Goal: Book appointment/travel/reservation

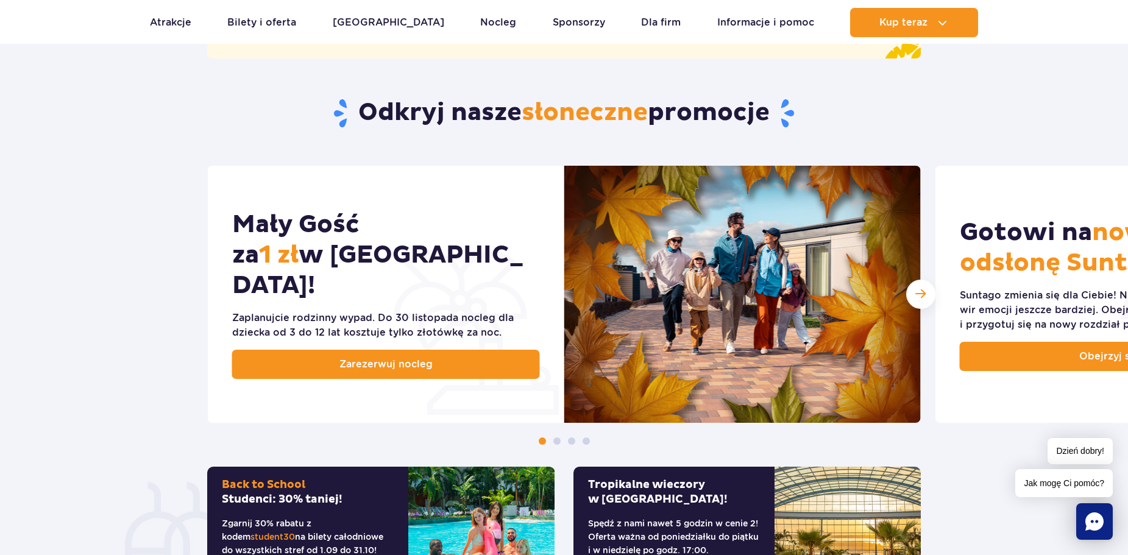
scroll to position [548, 0]
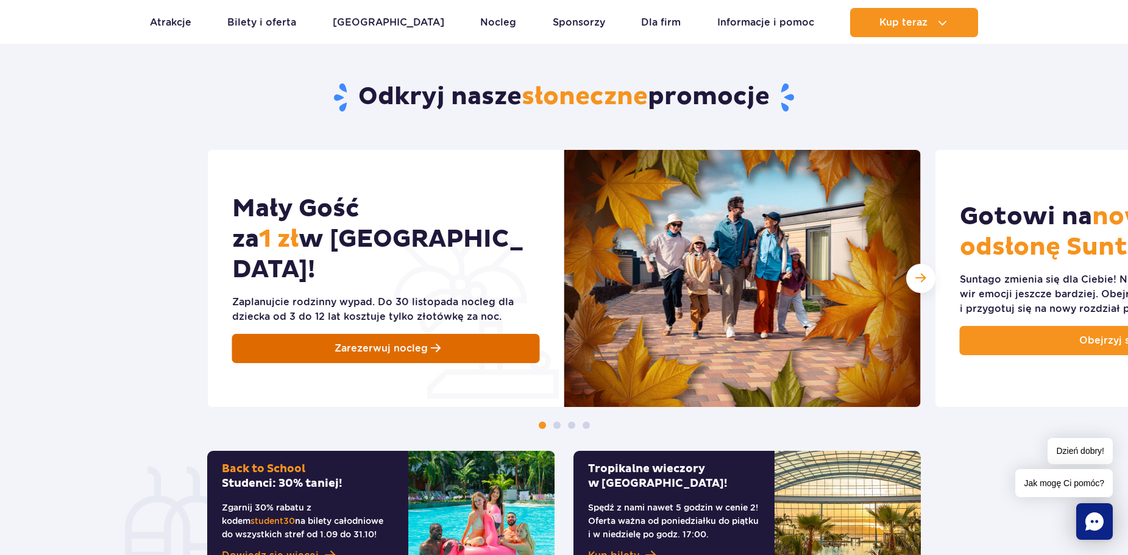
click at [414, 341] on span "Zarezerwuj nocleg" at bounding box center [380, 348] width 93 height 15
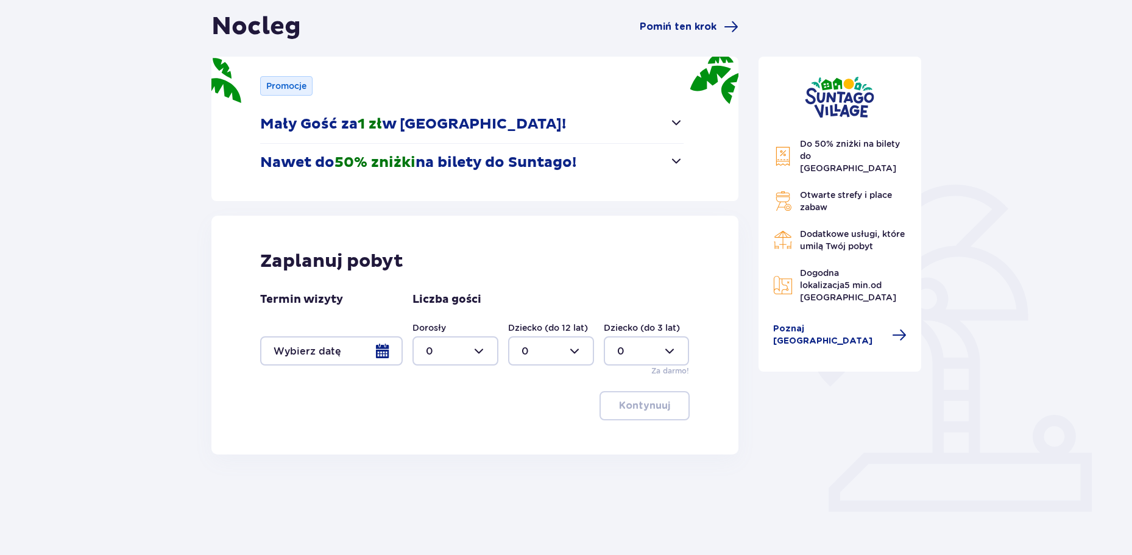
scroll to position [122, 0]
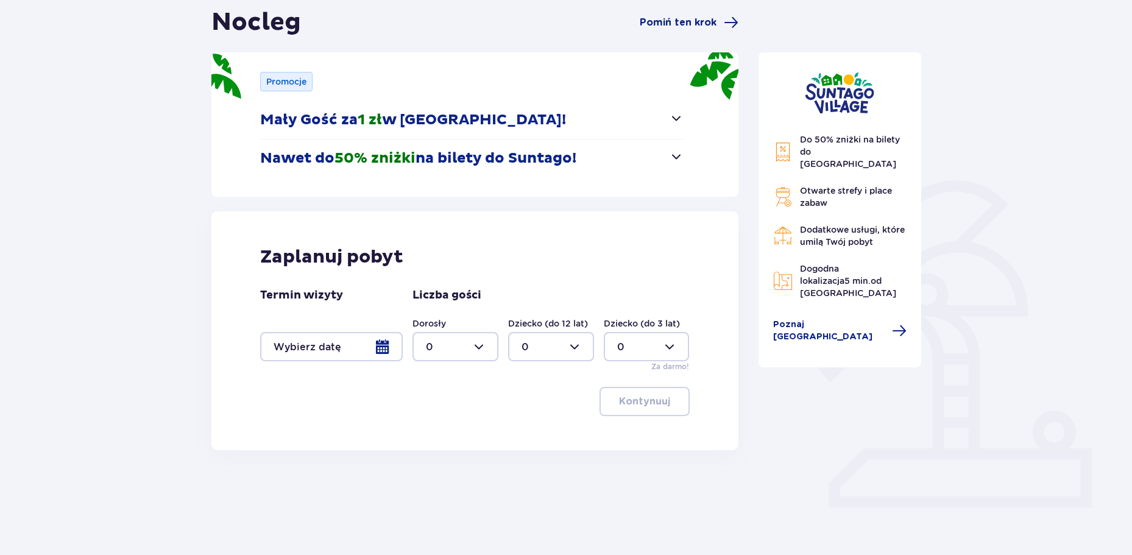
click at [484, 342] on div at bounding box center [455, 346] width 86 height 29
click at [428, 415] on p "6" at bounding box center [429, 415] width 7 height 13
type input "6"
click at [551, 355] on div at bounding box center [551, 346] width 86 height 29
click at [551, 455] on div "3" at bounding box center [550, 460] width 59 height 13
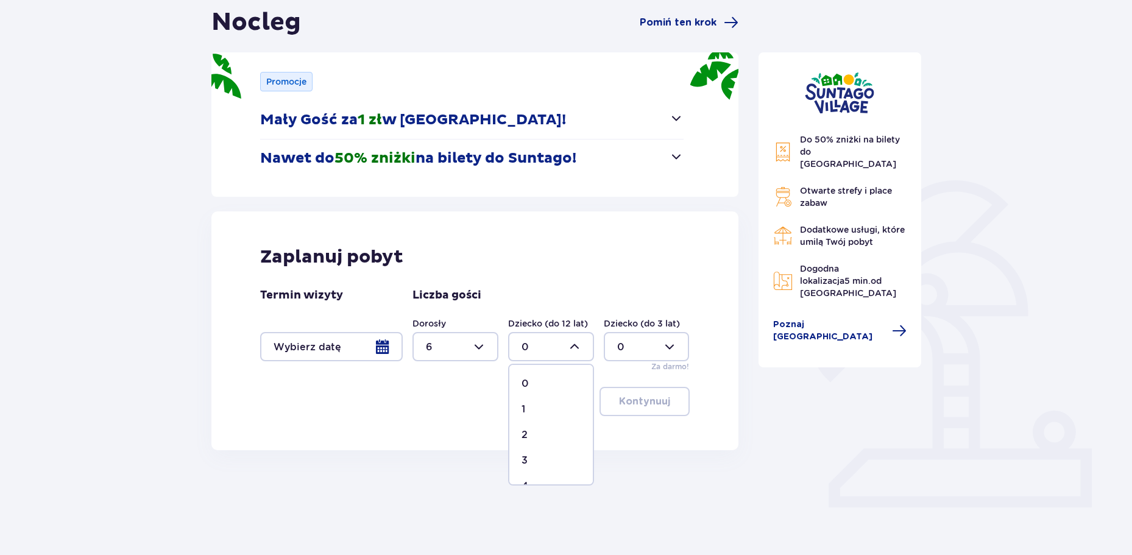
type input "3"
click at [486, 345] on div at bounding box center [455, 346] width 86 height 29
click at [488, 346] on div at bounding box center [455, 346] width 86 height 29
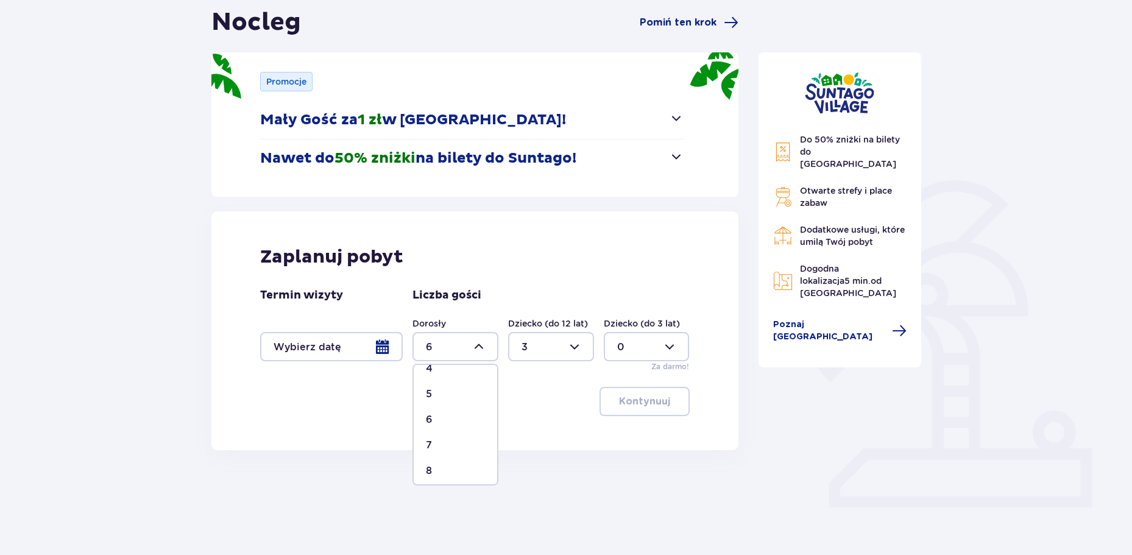
scroll to position [122, 0]
click at [456, 433] on span "7" at bounding box center [455, 441] width 83 height 26
type input "7"
click at [372, 346] on div at bounding box center [331, 346] width 143 height 29
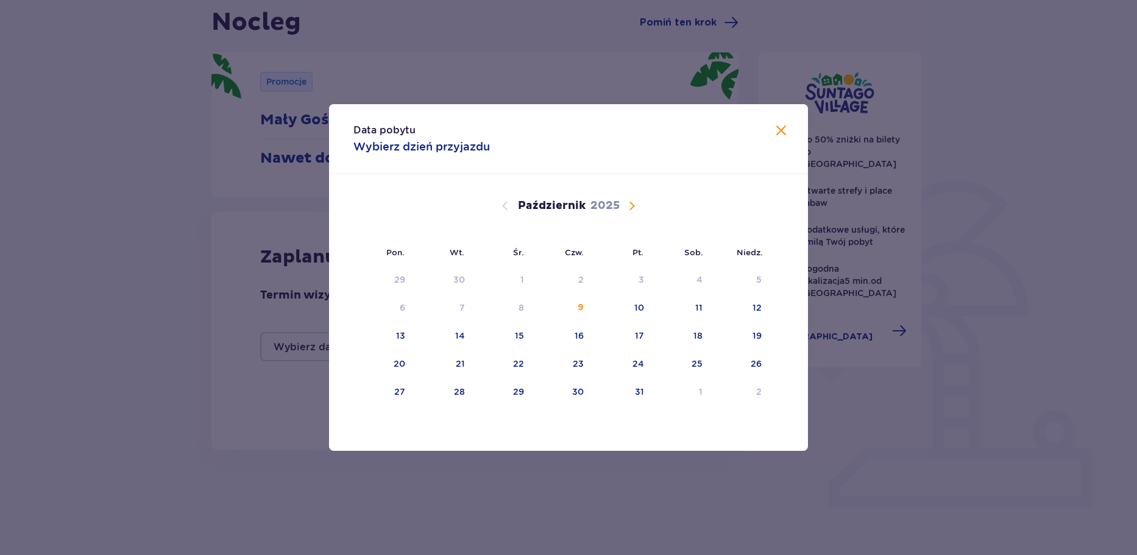
click at [631, 207] on span "Następny miesiąc" at bounding box center [631, 206] width 15 height 15
click at [407, 303] on div "3" at bounding box center [383, 308] width 60 height 27
click at [456, 305] on div "4" at bounding box center [443, 308] width 59 height 27
type input "[DATE] - [DATE]"
type input "0"
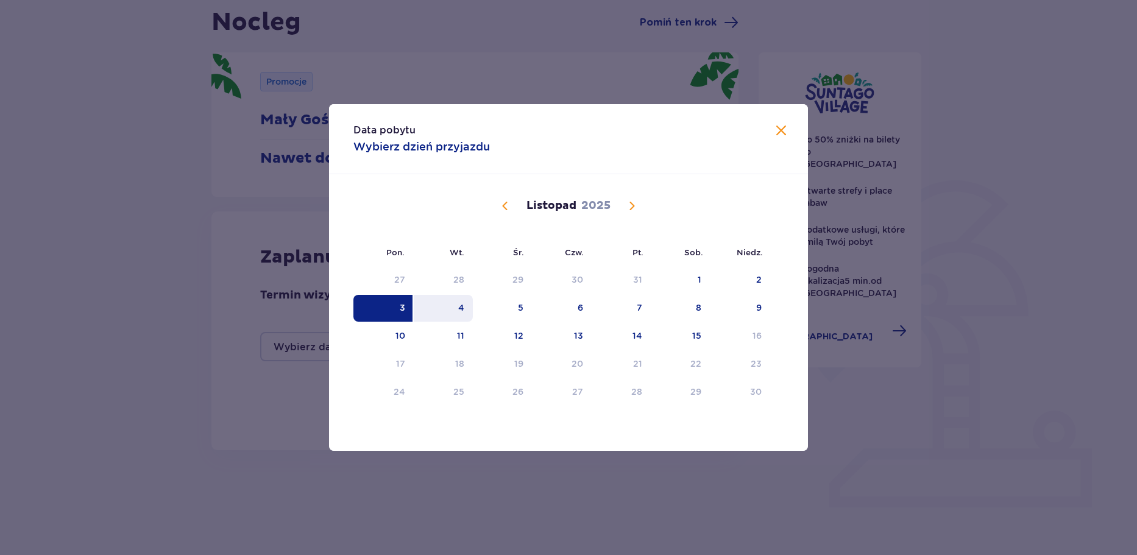
type input "0"
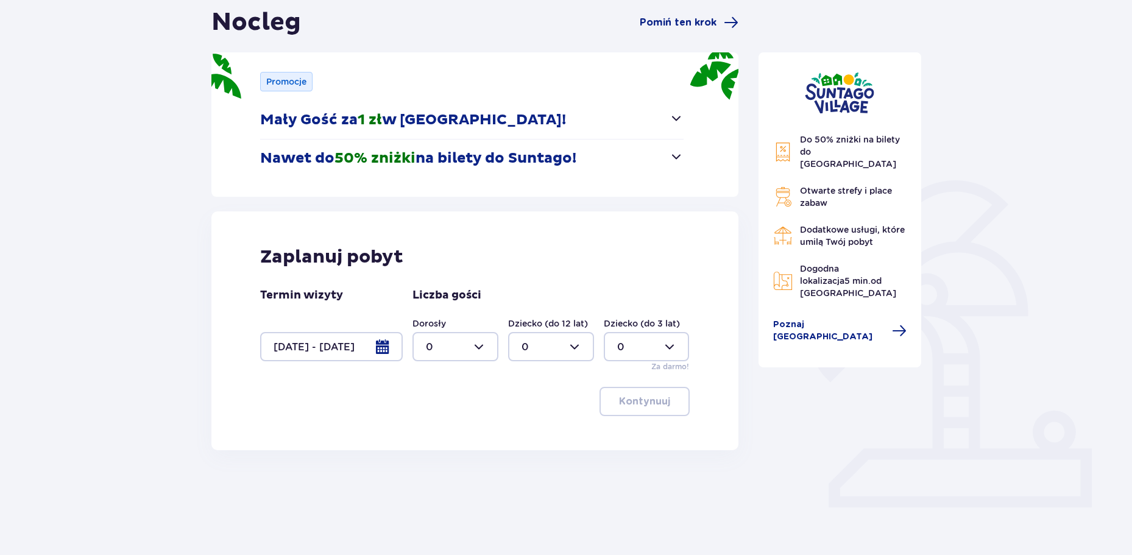
click at [480, 346] on div at bounding box center [455, 346] width 86 height 29
click at [455, 436] on div "7" at bounding box center [455, 440] width 59 height 13
type input "7"
click at [532, 345] on div at bounding box center [551, 346] width 86 height 29
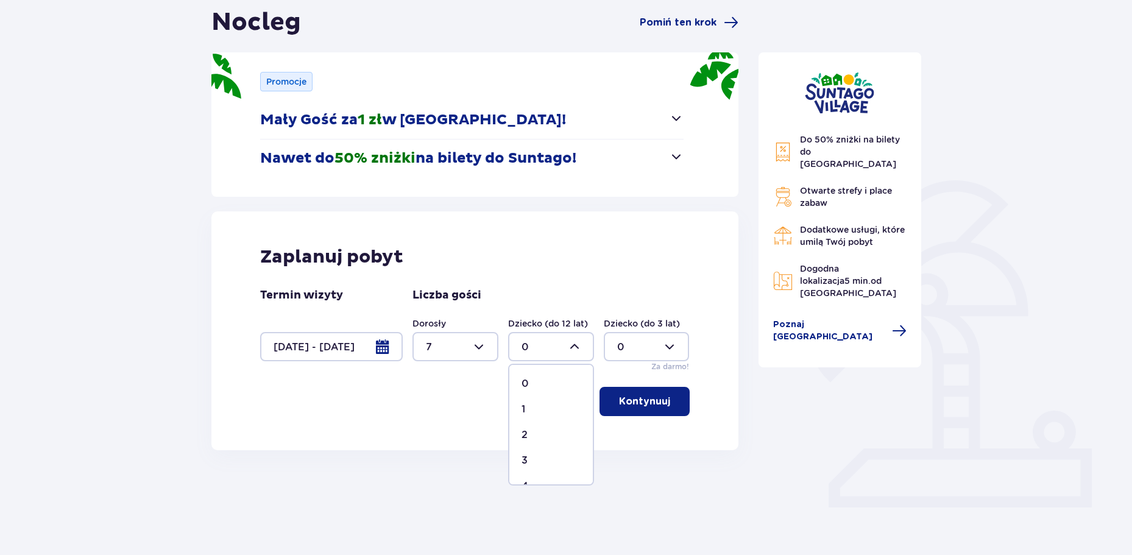
click at [537, 459] on div "3" at bounding box center [550, 460] width 59 height 13
type input "3"
click at [619, 406] on p "Kontynuuj" at bounding box center [644, 401] width 51 height 13
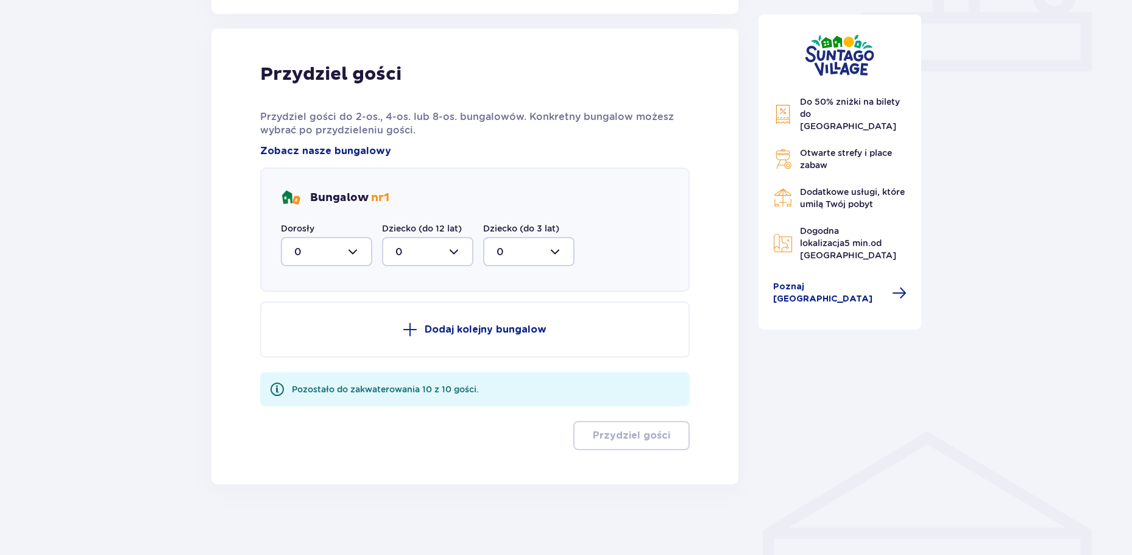
scroll to position [560, 0]
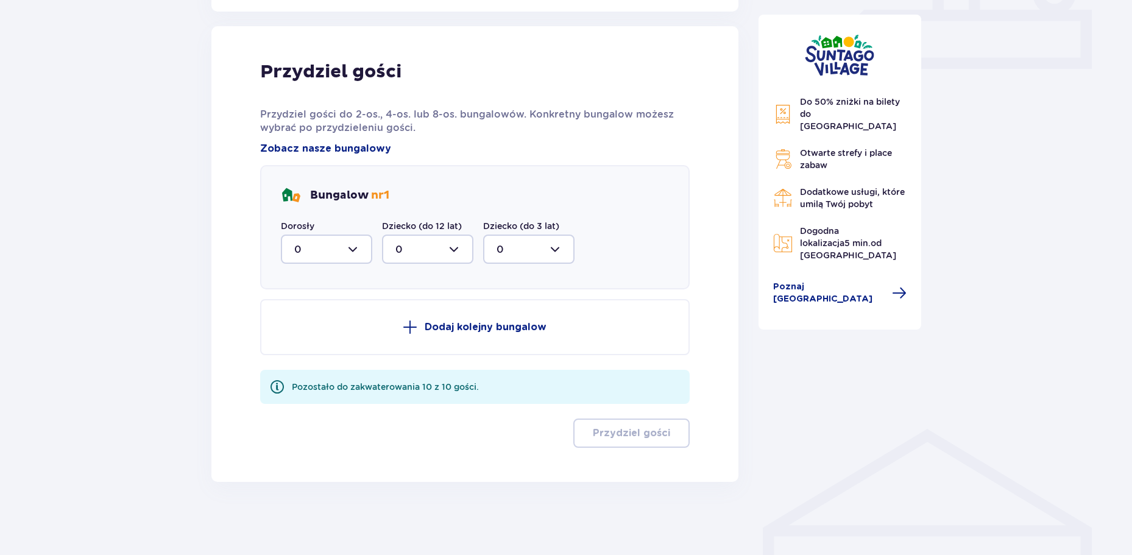
click at [362, 247] on div at bounding box center [326, 249] width 91 height 29
click at [320, 372] on div "5" at bounding box center [326, 377] width 65 height 13
type input "5"
click at [426, 255] on div at bounding box center [427, 249] width 91 height 29
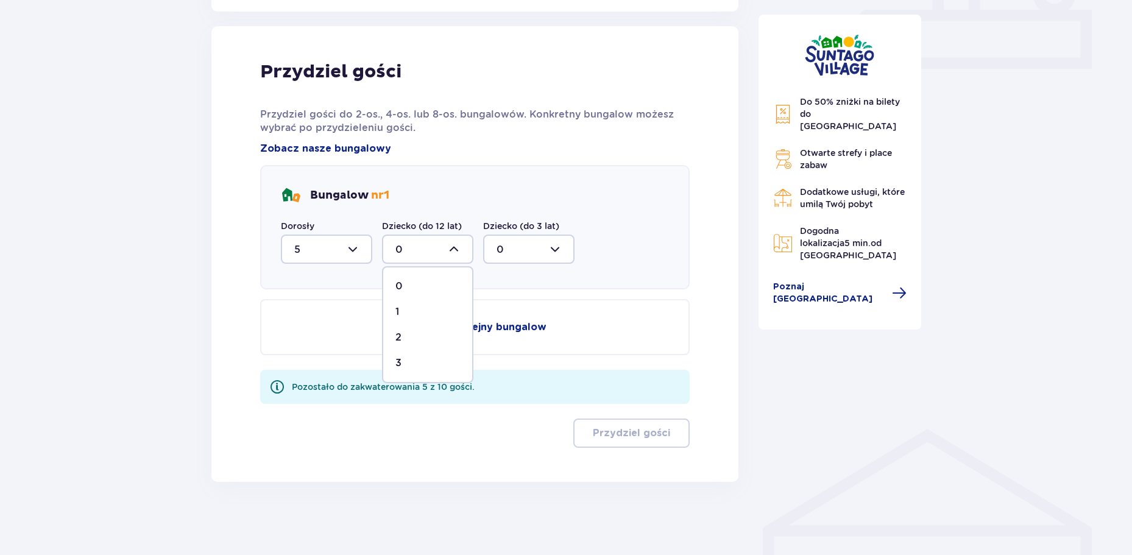
click at [409, 358] on div "3" at bounding box center [427, 362] width 65 height 13
type input "3"
click at [485, 314] on button "Dodaj kolejny bungalow" at bounding box center [474, 327] width 429 height 56
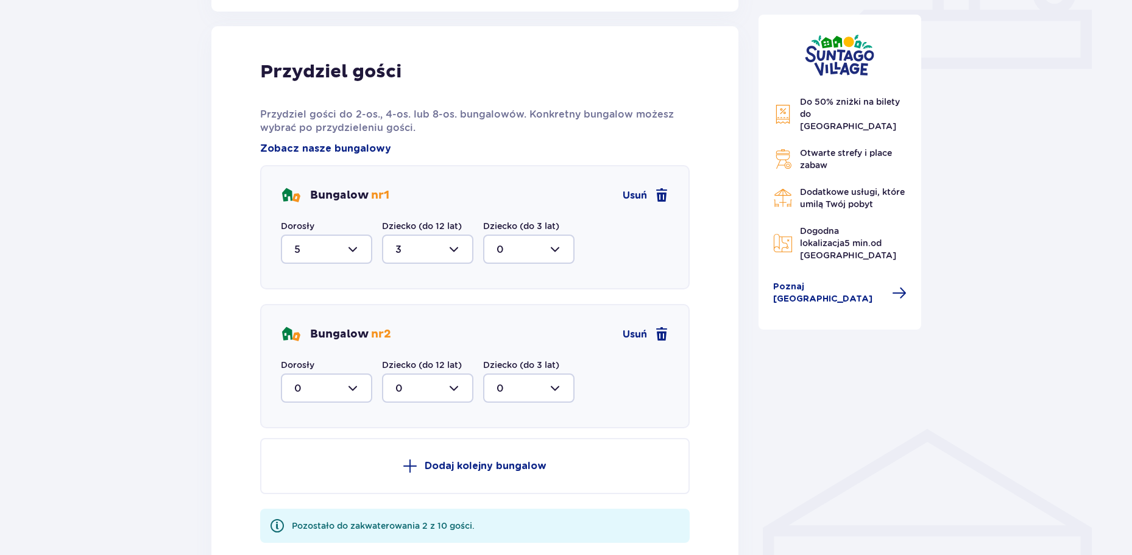
click at [358, 387] on div at bounding box center [326, 387] width 91 height 29
click at [322, 476] on div "2" at bounding box center [326, 476] width 65 height 13
type input "2"
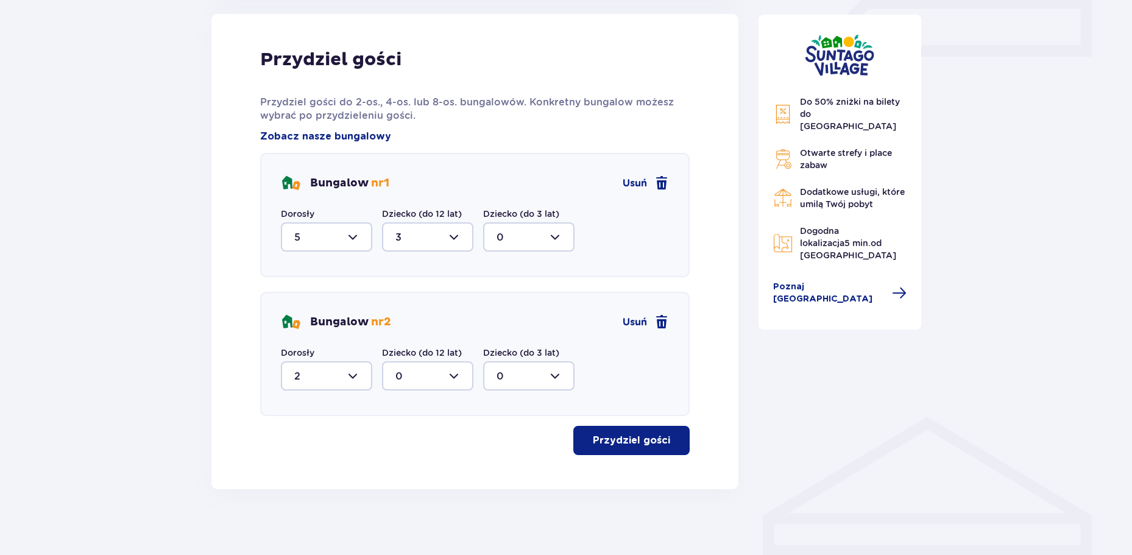
scroll to position [580, 0]
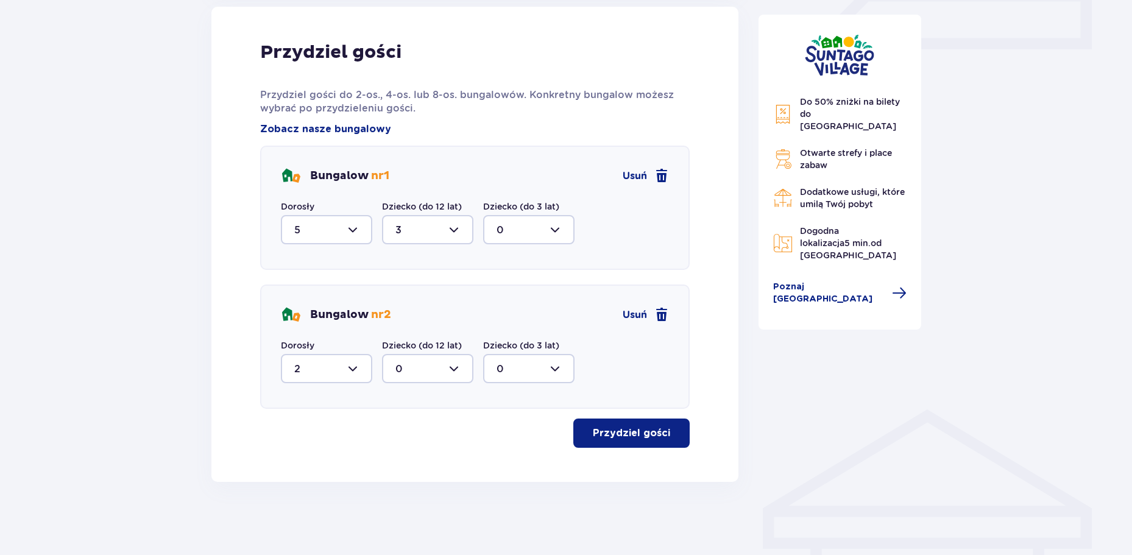
click at [612, 432] on p "Przydziel gości" at bounding box center [631, 432] width 77 height 13
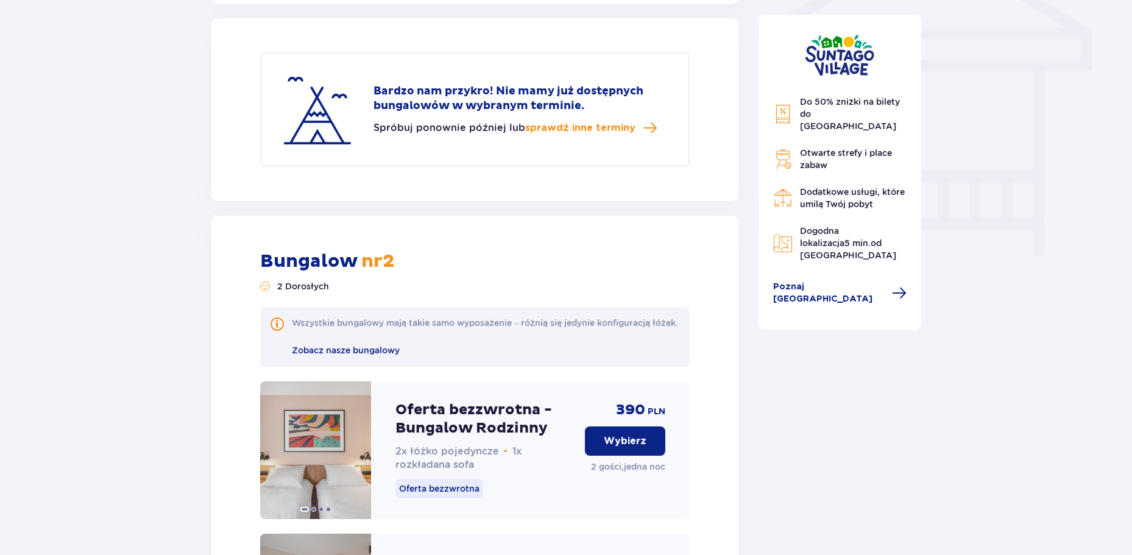
scroll to position [1062, 0]
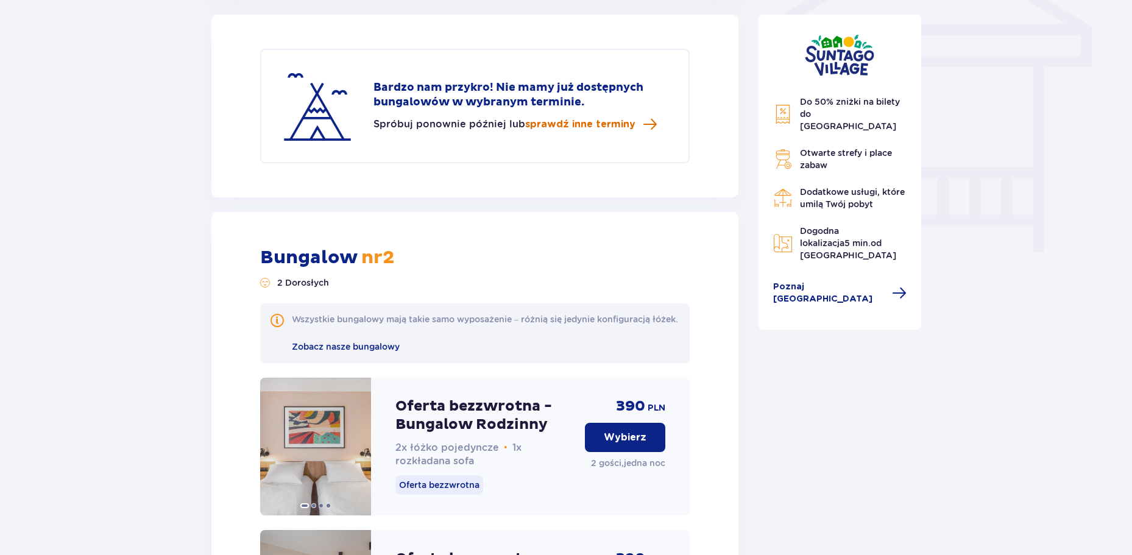
click at [591, 129] on span "sprawdź inne terminy" at bounding box center [580, 124] width 110 height 13
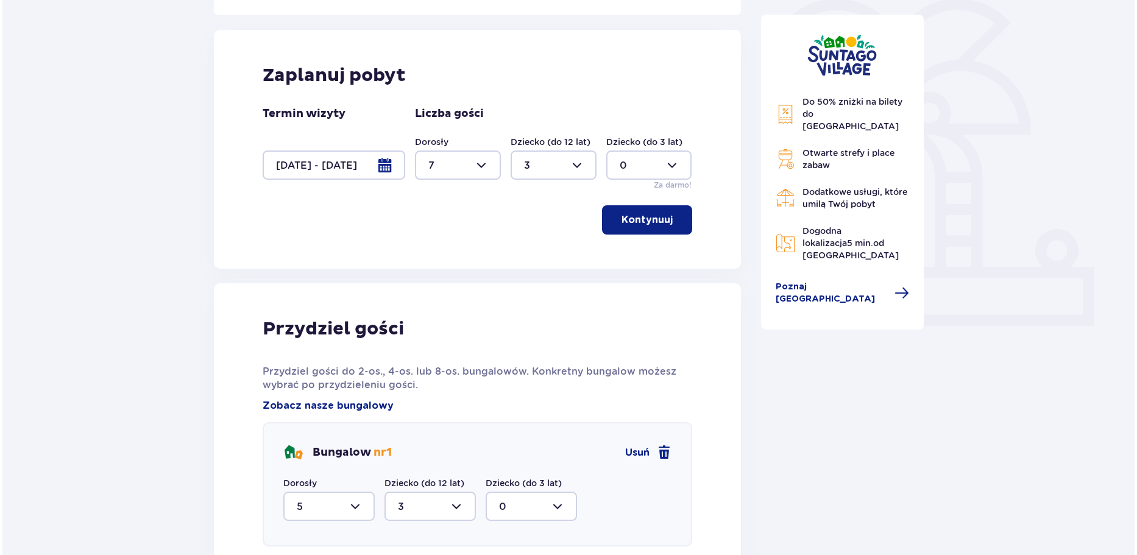
scroll to position [303, 0]
click at [389, 165] on div at bounding box center [331, 165] width 143 height 29
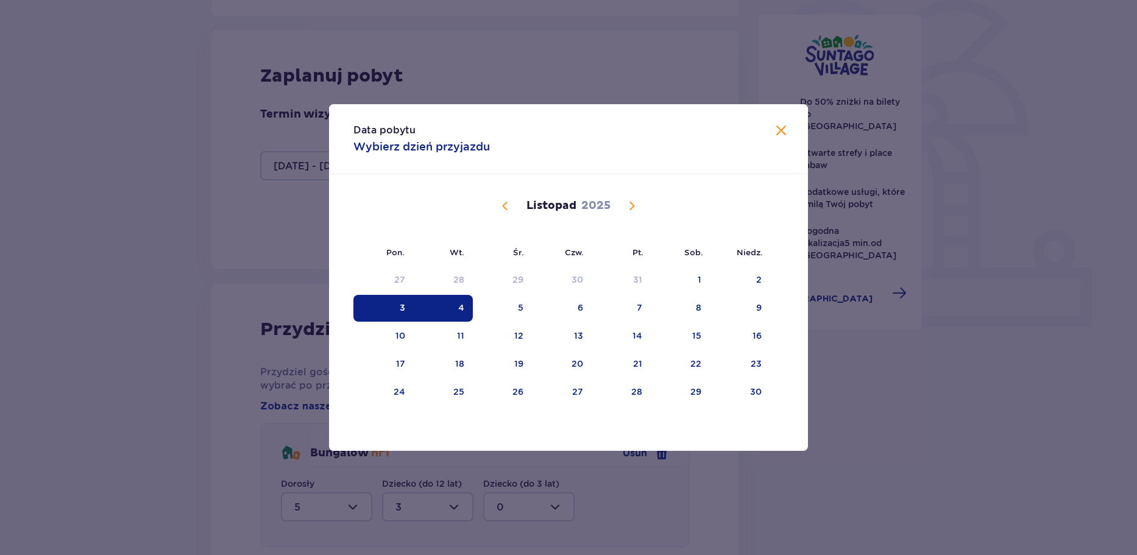
click at [464, 311] on div "4" at bounding box center [443, 308] width 59 height 27
click at [521, 306] on div "5" at bounding box center [520, 308] width 5 height 12
type input "[DATE] - [DATE]"
type input "0"
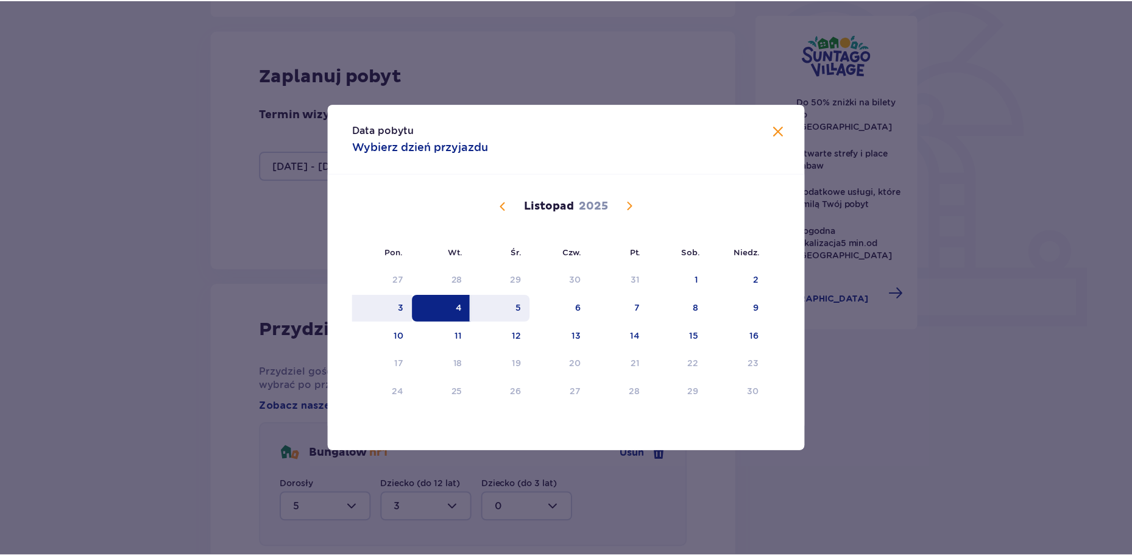
scroll to position [122, 0]
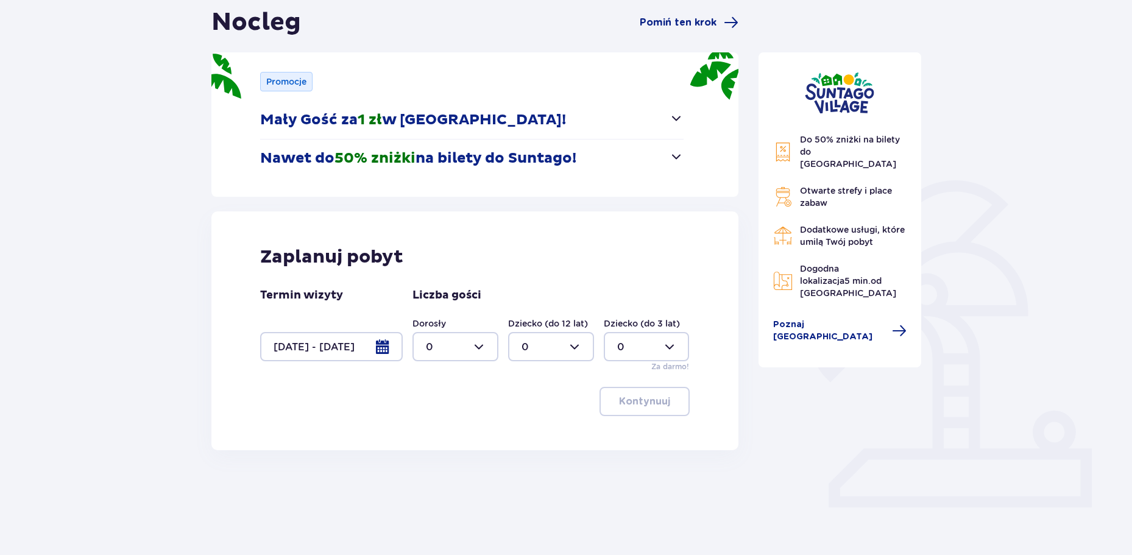
click at [478, 348] on div at bounding box center [455, 346] width 86 height 29
click at [457, 434] on span "7" at bounding box center [455, 441] width 83 height 26
type input "7"
click at [556, 345] on div at bounding box center [551, 346] width 86 height 29
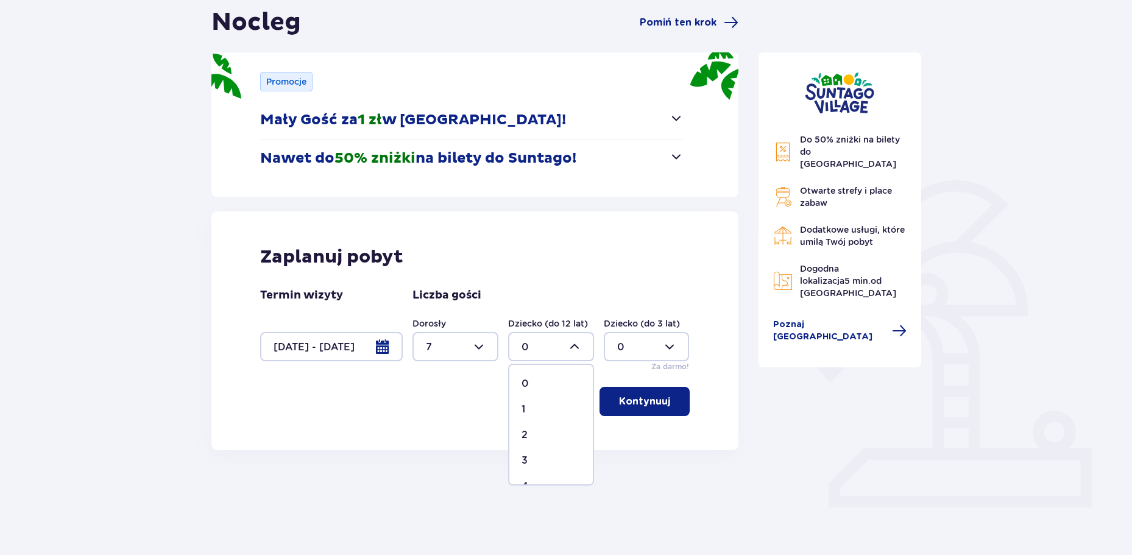
click at [547, 460] on div "3" at bounding box center [550, 460] width 59 height 13
type input "3"
click at [648, 406] on p "Kontynuuj" at bounding box center [644, 401] width 51 height 13
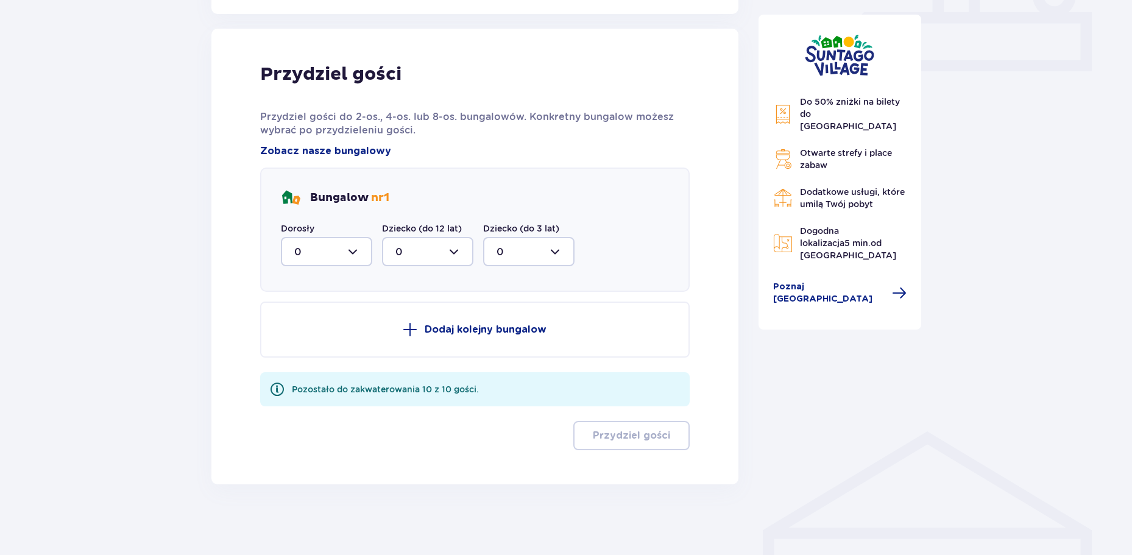
scroll to position [560, 0]
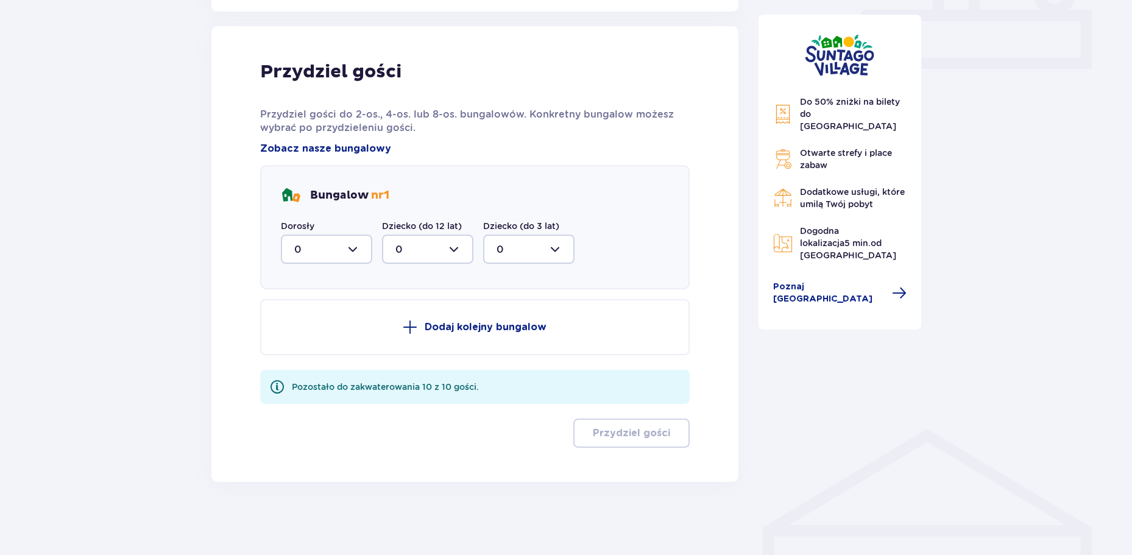
click at [345, 242] on div at bounding box center [326, 249] width 91 height 29
click at [324, 317] on div "5" at bounding box center [326, 316] width 65 height 13
type input "5"
click at [437, 241] on div at bounding box center [427, 249] width 91 height 29
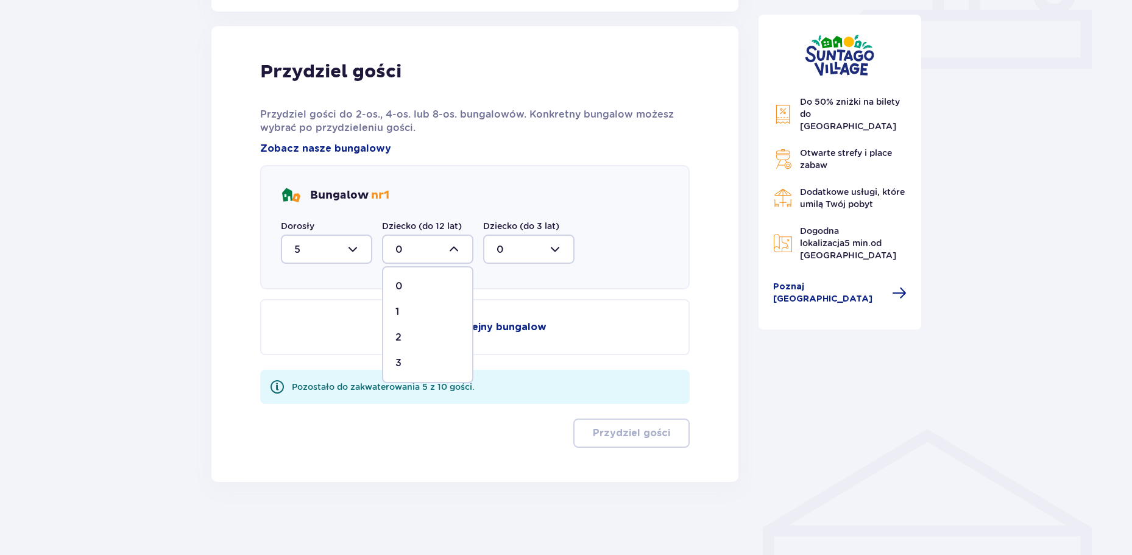
click at [421, 363] on div "3" at bounding box center [427, 362] width 65 height 13
type input "3"
click at [500, 323] on p "Dodaj kolejny bungalow" at bounding box center [486, 326] width 122 height 13
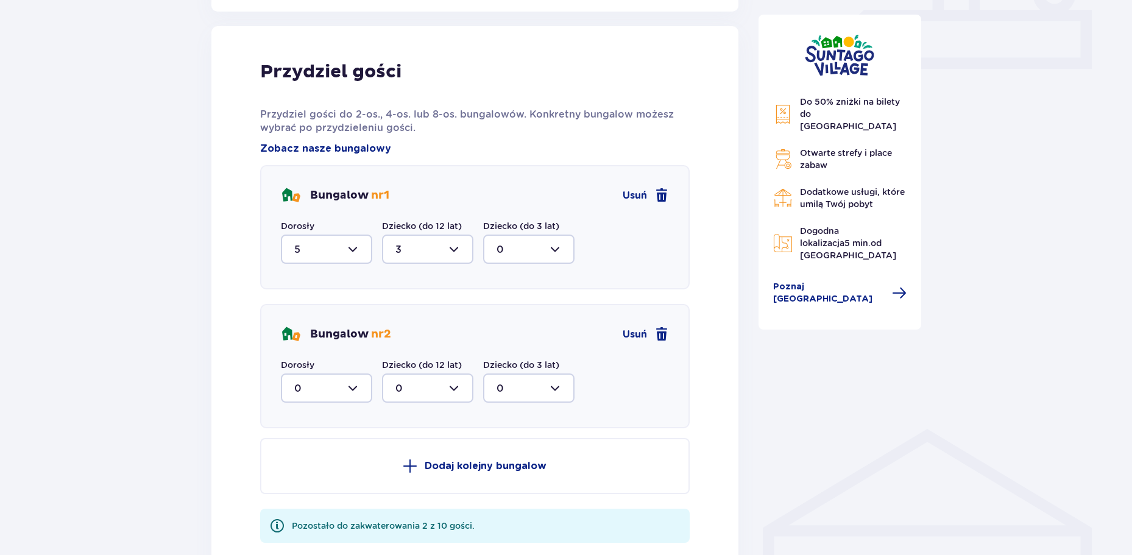
click at [321, 386] on div at bounding box center [326, 387] width 91 height 29
click at [319, 480] on div "2" at bounding box center [326, 476] width 65 height 13
type input "2"
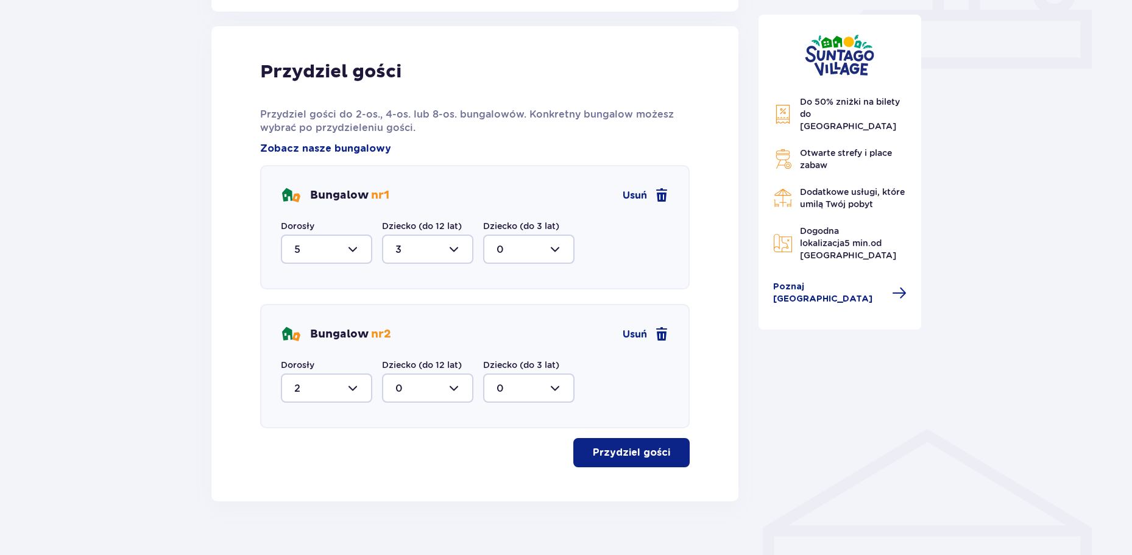
click at [612, 452] on p "Przydziel gości" at bounding box center [631, 452] width 77 height 13
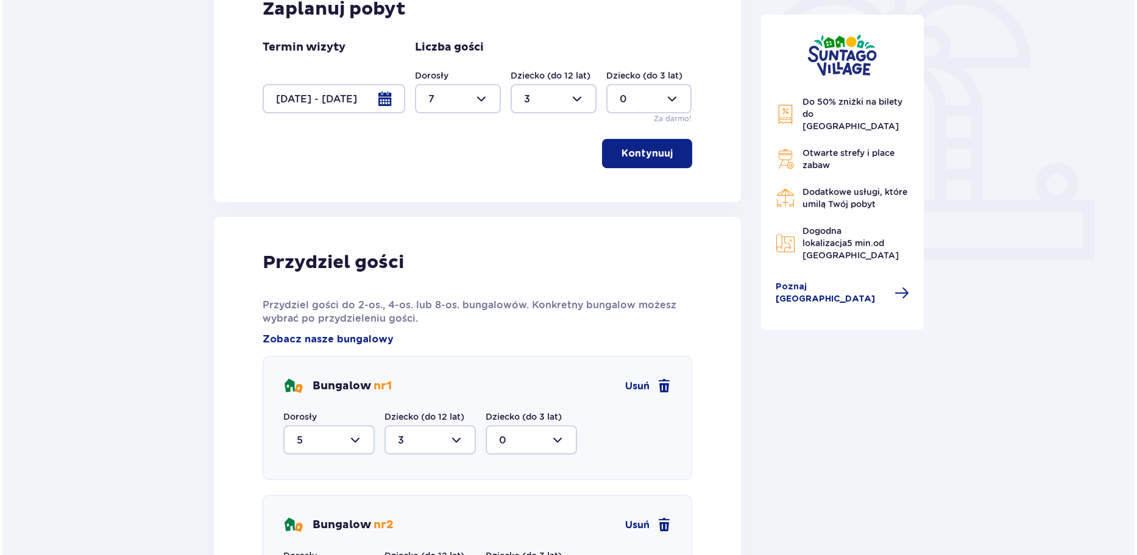
scroll to position [331, 0]
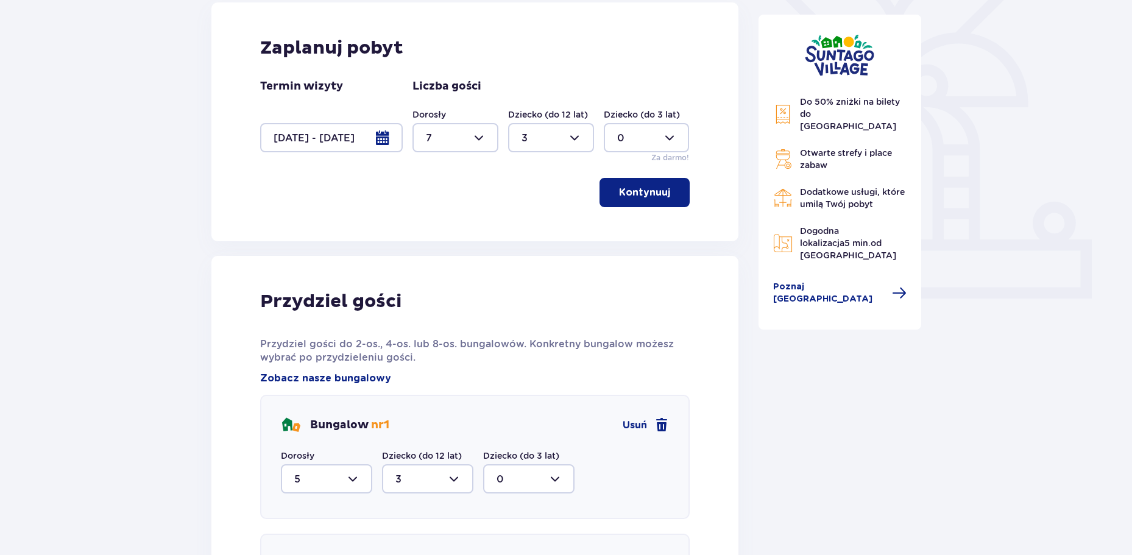
click at [385, 138] on div at bounding box center [331, 137] width 143 height 29
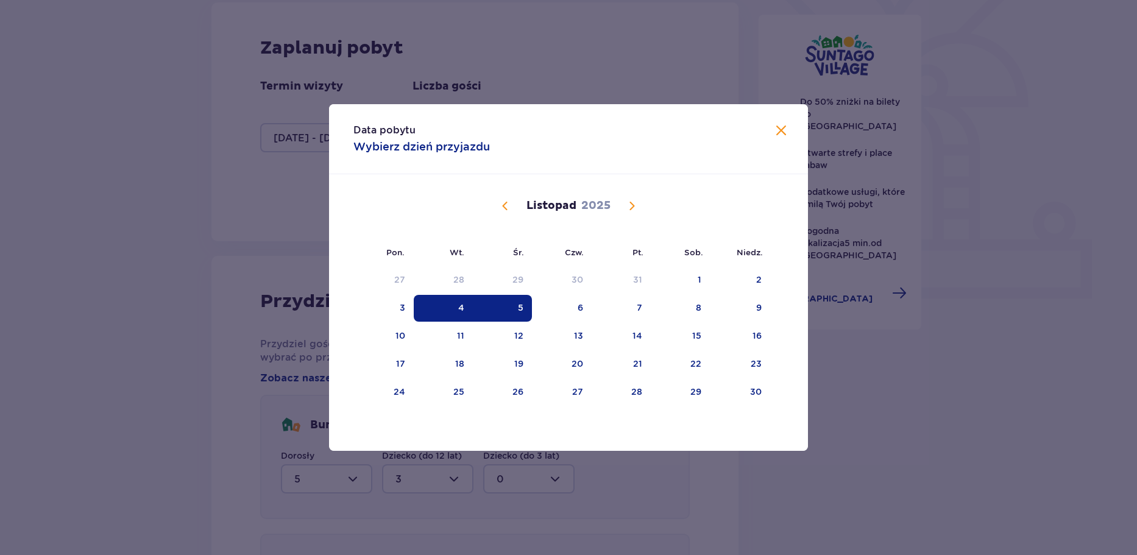
click at [518, 305] on div "5" at bounding box center [520, 308] width 5 height 12
click at [584, 306] on div "6" at bounding box center [562, 308] width 60 height 27
type input "[DATE] - [DATE]"
type input "0"
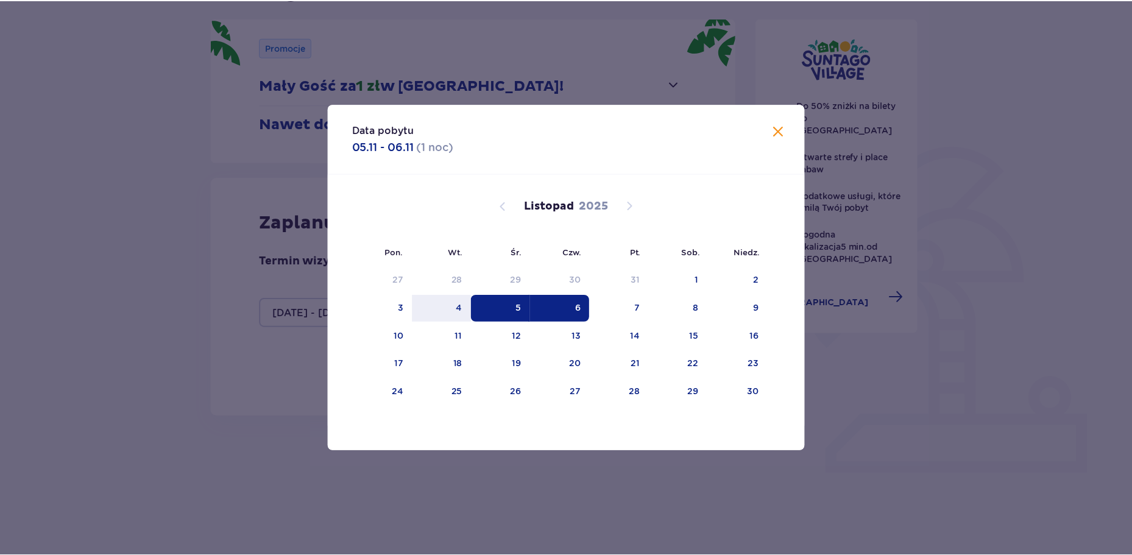
scroll to position [122, 0]
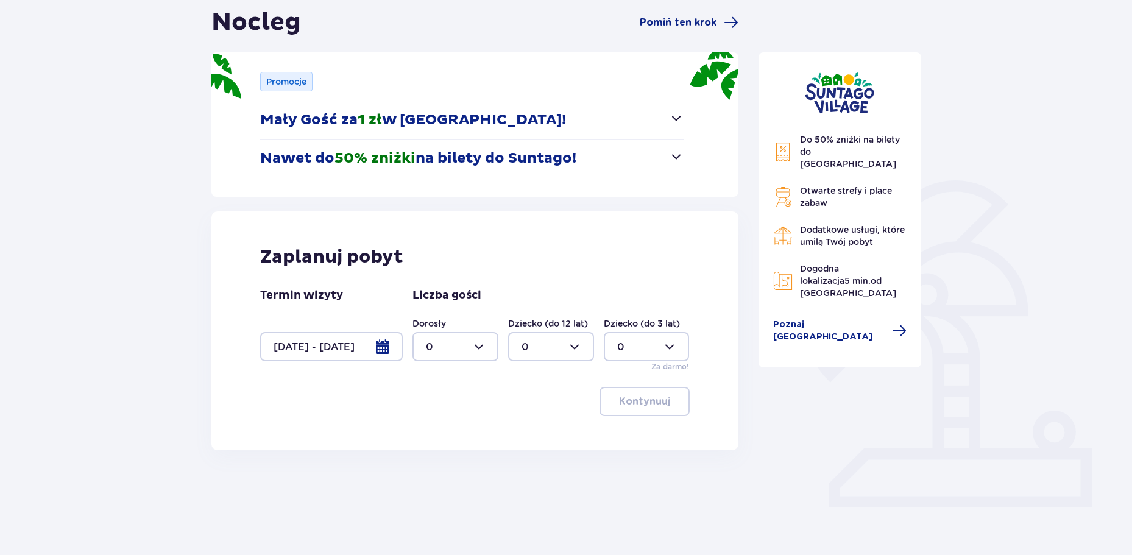
click at [468, 337] on div at bounding box center [455, 346] width 86 height 29
click at [440, 387] on div "5" at bounding box center [455, 389] width 59 height 13
type input "5"
click at [545, 331] on div "Dziecko (do 12 lat) 0" at bounding box center [551, 339] width 86 height 44
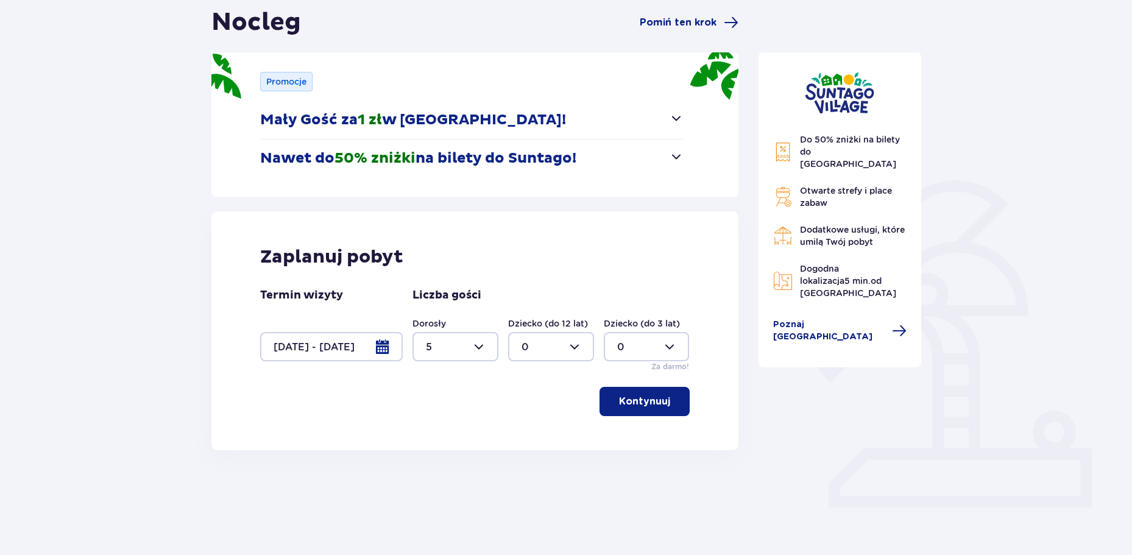
click at [535, 339] on div at bounding box center [551, 346] width 86 height 29
click at [526, 457] on p "3" at bounding box center [524, 460] width 6 height 13
type input "3"
click at [544, 347] on div at bounding box center [551, 346] width 86 height 29
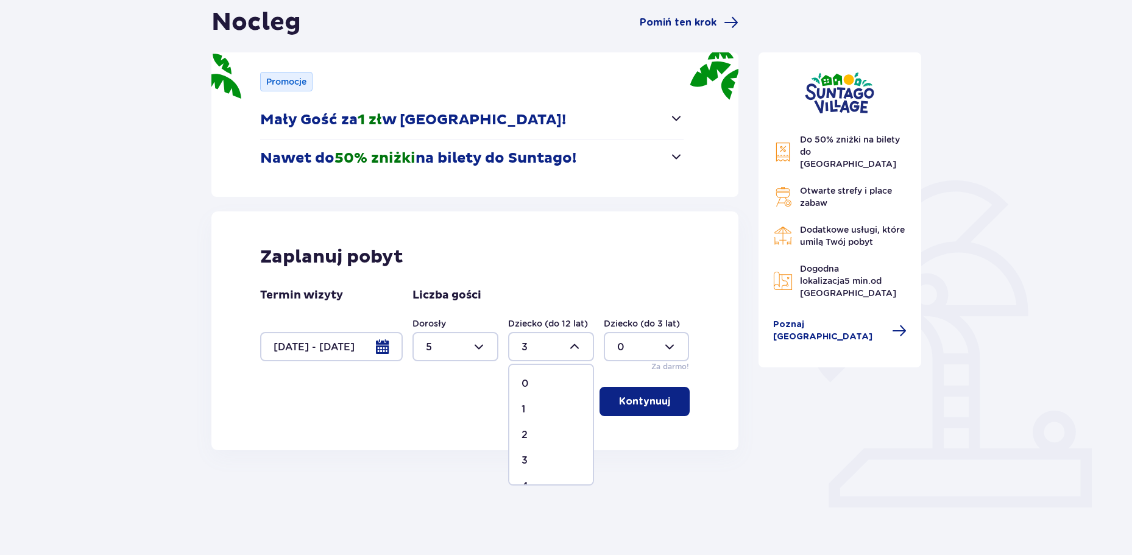
click at [534, 454] on div "3" at bounding box center [550, 460] width 59 height 13
click at [482, 348] on div at bounding box center [455, 346] width 86 height 29
click at [429, 376] on p "7" at bounding box center [429, 379] width 6 height 13
type input "7"
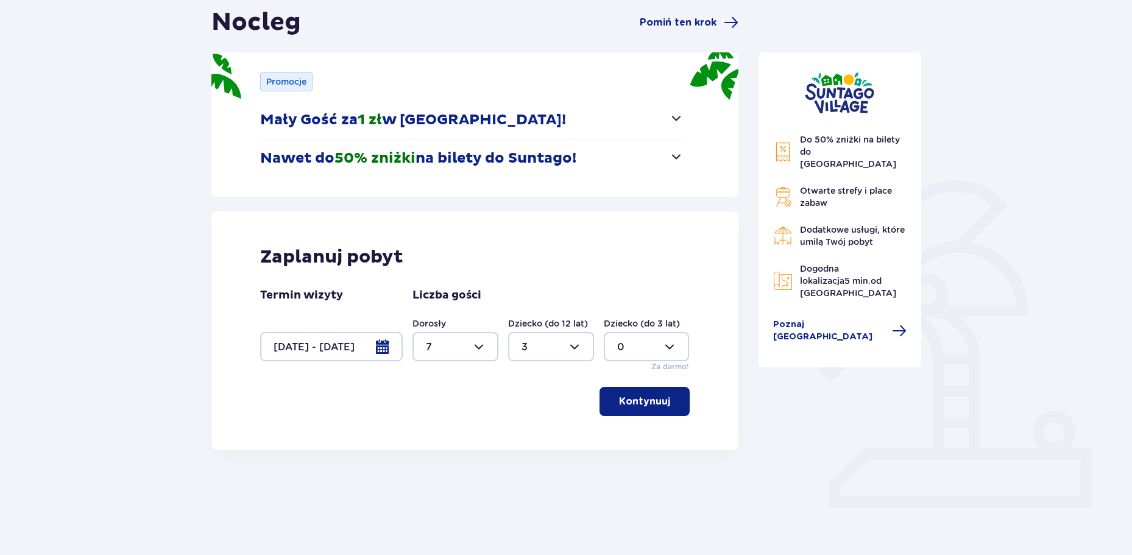
click at [668, 420] on div "Zaplanuj pobyt Termin wizyty [DATE] - [DATE] Liczba gości Dorosły 7 Dziecko (do…" at bounding box center [474, 330] width 527 height 239
click at [634, 393] on button "Kontynuuj" at bounding box center [644, 401] width 90 height 29
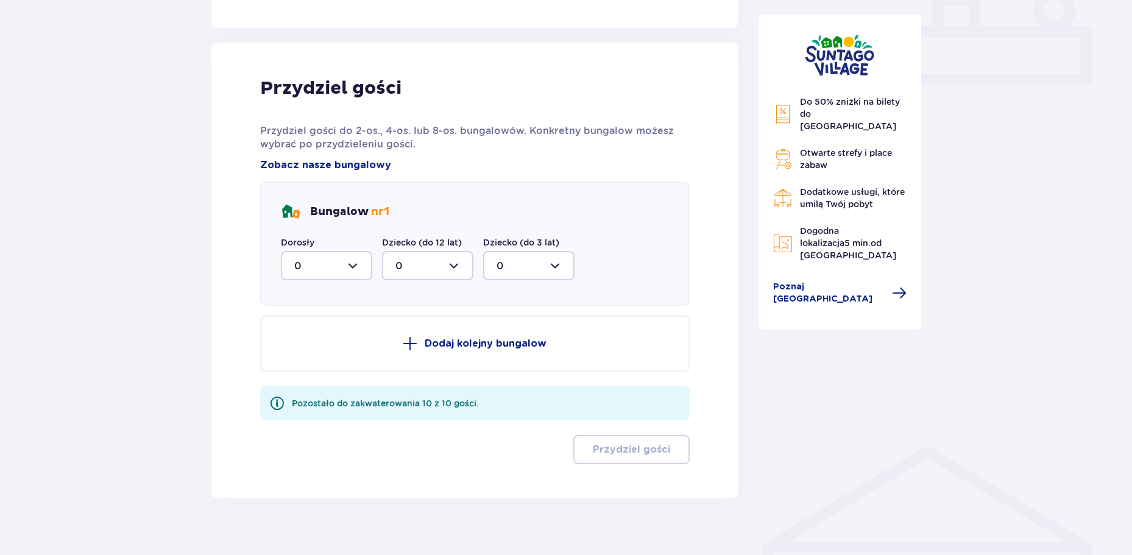
scroll to position [560, 0]
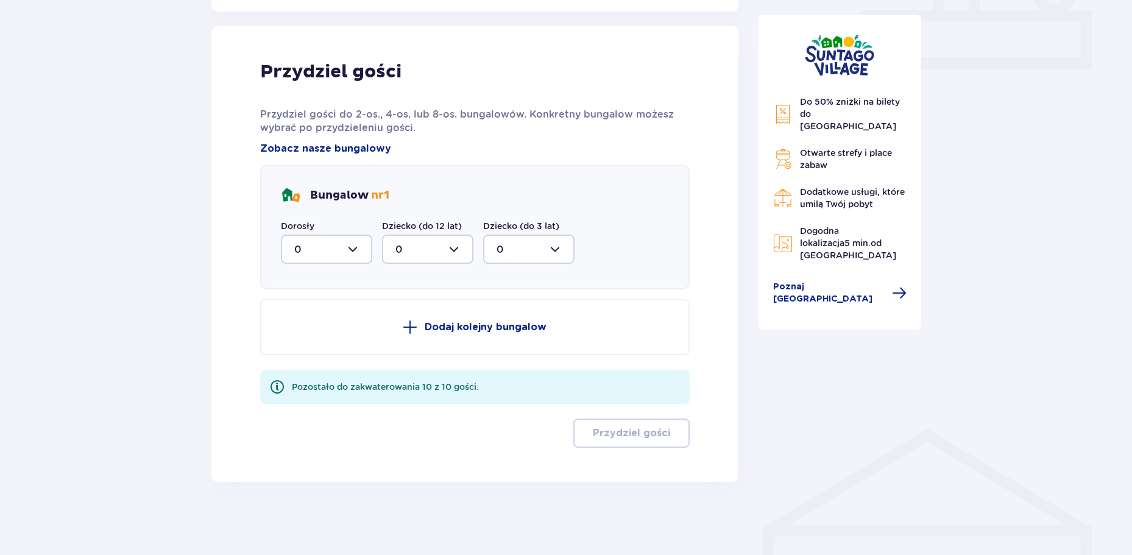
click at [339, 240] on div at bounding box center [326, 249] width 91 height 29
click at [321, 317] on div "5" at bounding box center [326, 316] width 65 height 13
type input "5"
click at [450, 259] on div at bounding box center [427, 249] width 91 height 29
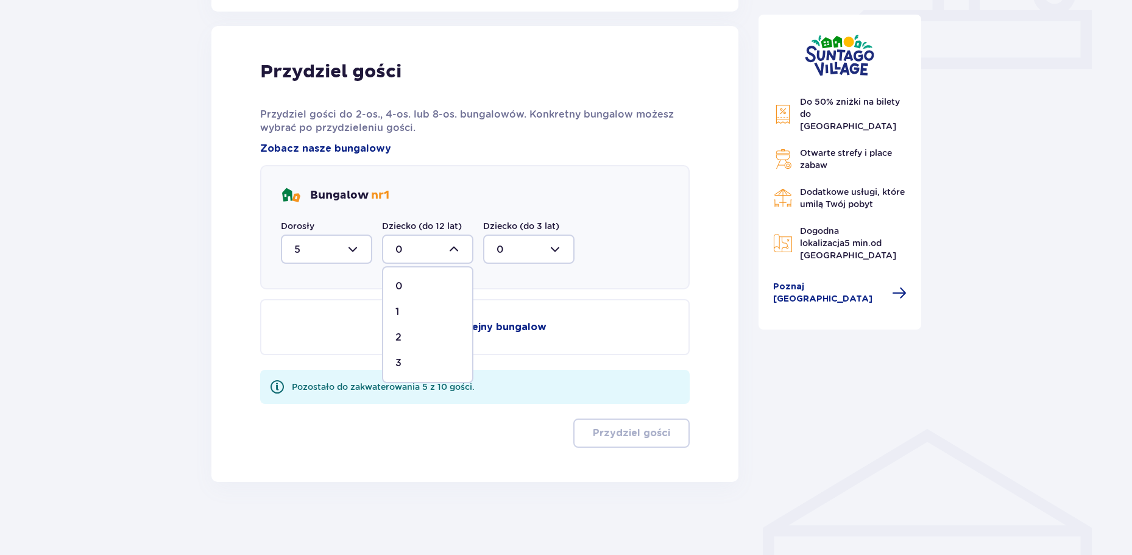
click at [424, 361] on div "3" at bounding box center [427, 362] width 65 height 13
type input "3"
click at [430, 328] on p "Dodaj kolejny bungalow" at bounding box center [486, 326] width 122 height 13
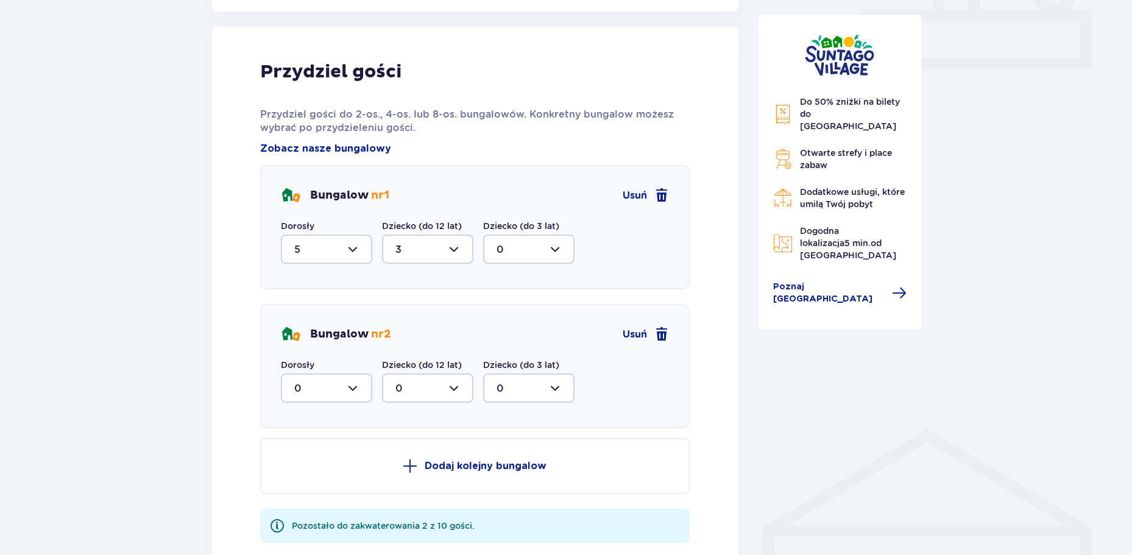
click at [367, 384] on div at bounding box center [326, 387] width 91 height 29
click at [319, 485] on span "2" at bounding box center [326, 477] width 89 height 26
type input "2"
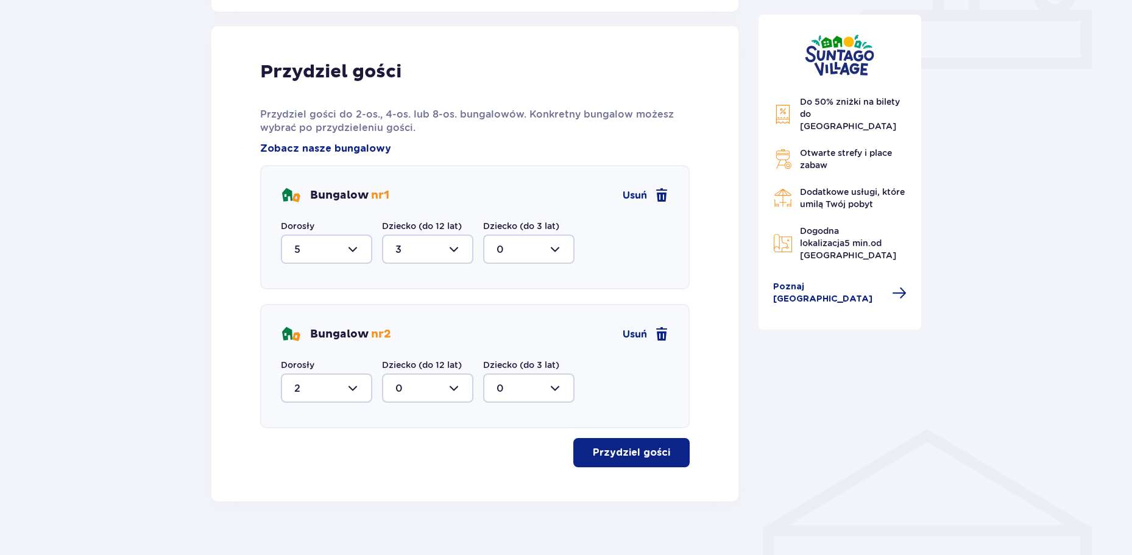
click at [634, 456] on p "Przydziel gości" at bounding box center [631, 452] width 77 height 13
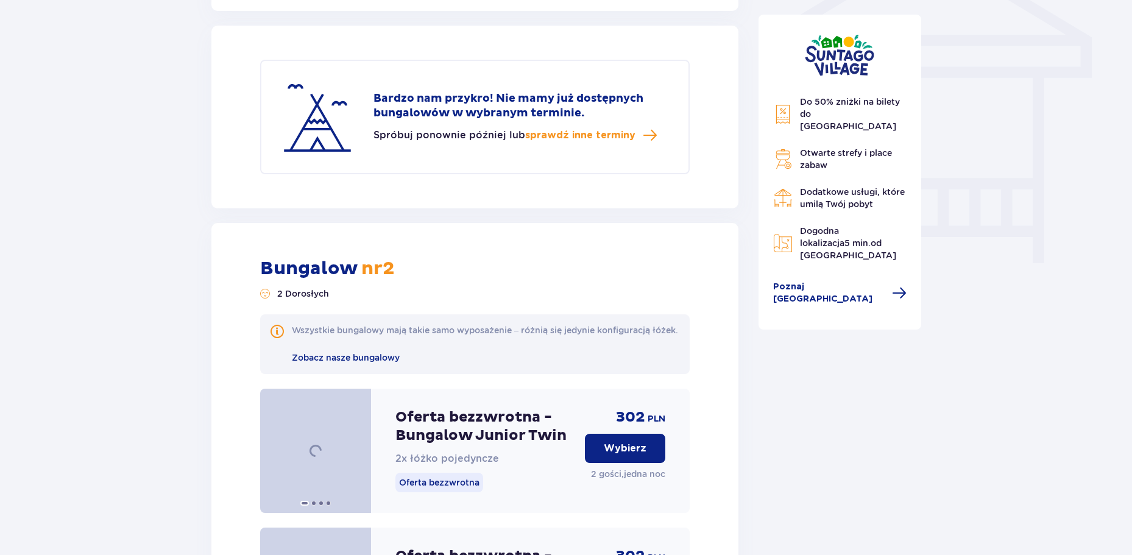
scroll to position [1062, 0]
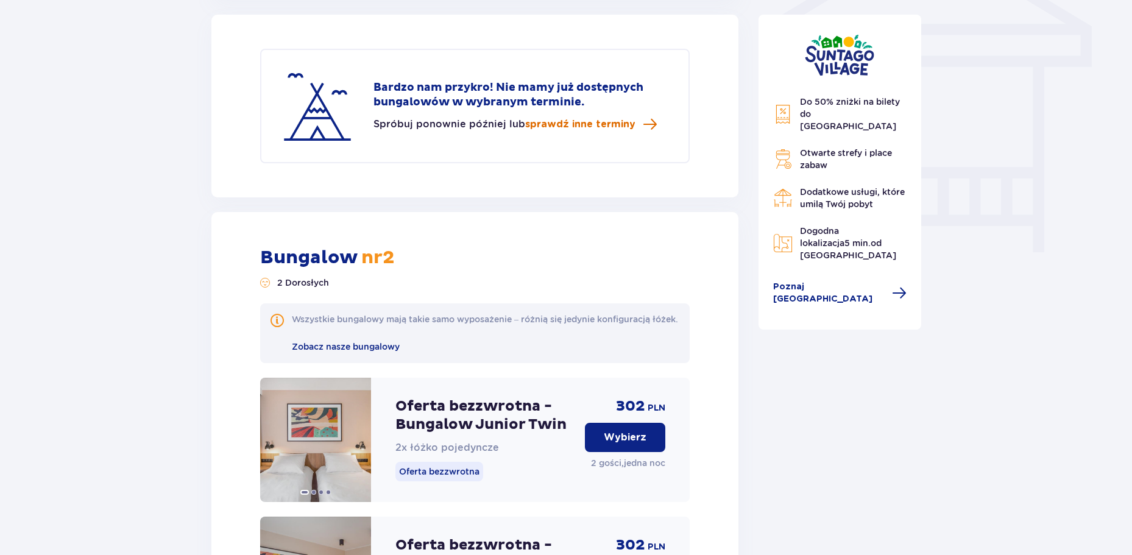
click at [565, 121] on span "sprawdź inne terminy" at bounding box center [580, 124] width 110 height 13
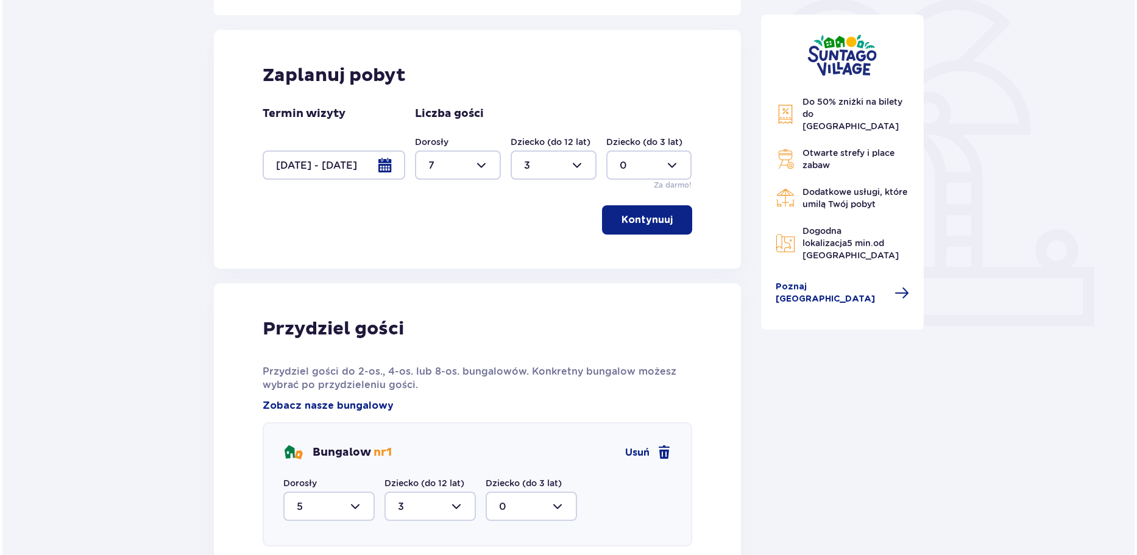
scroll to position [303, 0]
click at [383, 159] on div at bounding box center [331, 165] width 143 height 29
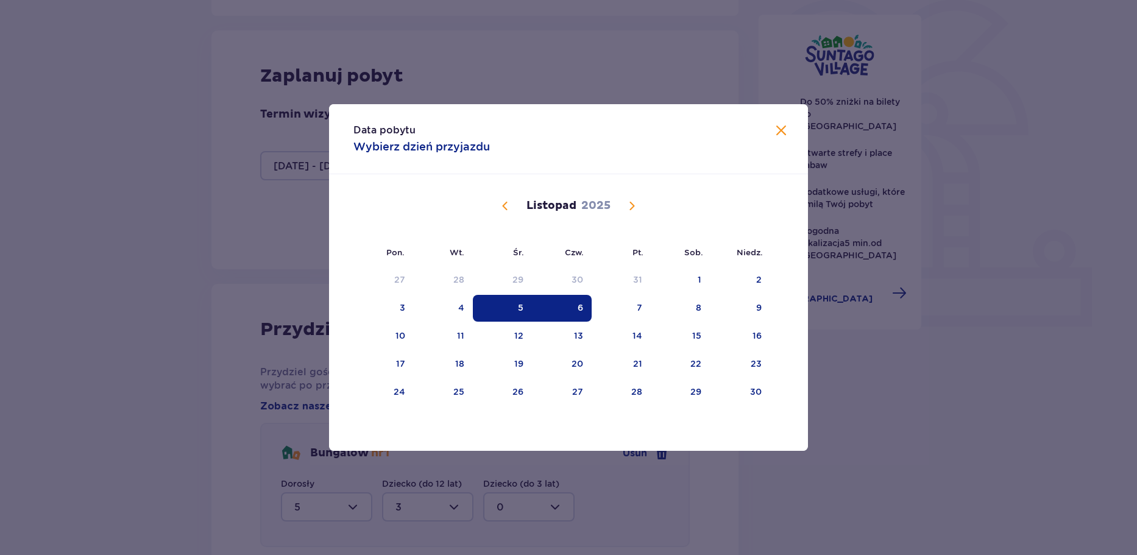
click at [574, 308] on div "6" at bounding box center [562, 308] width 60 height 27
click at [642, 311] on div "7" at bounding box center [620, 308] width 59 height 27
type input "[DATE] - [DATE]"
type input "0"
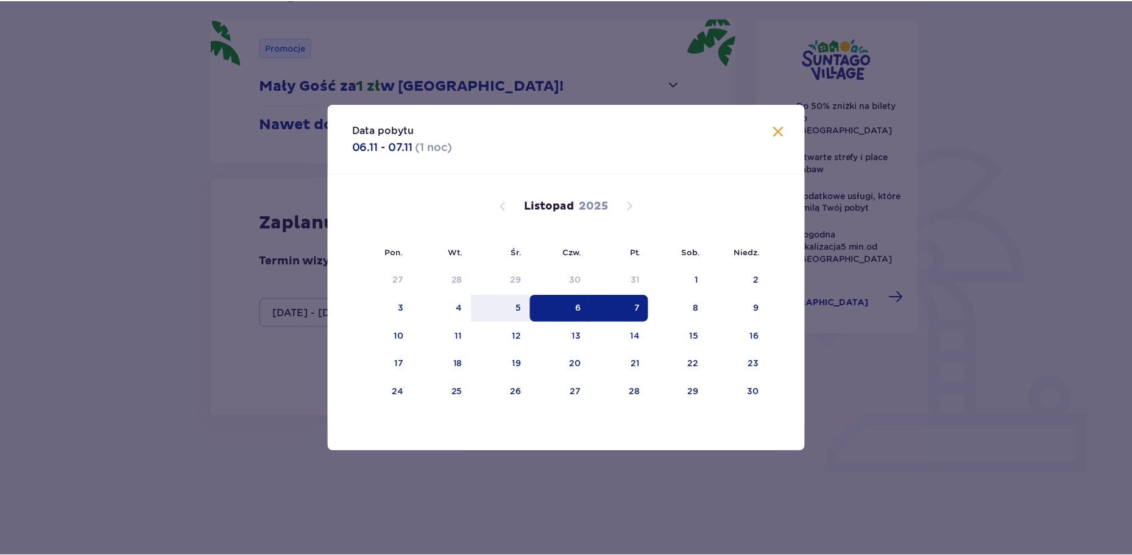
scroll to position [122, 0]
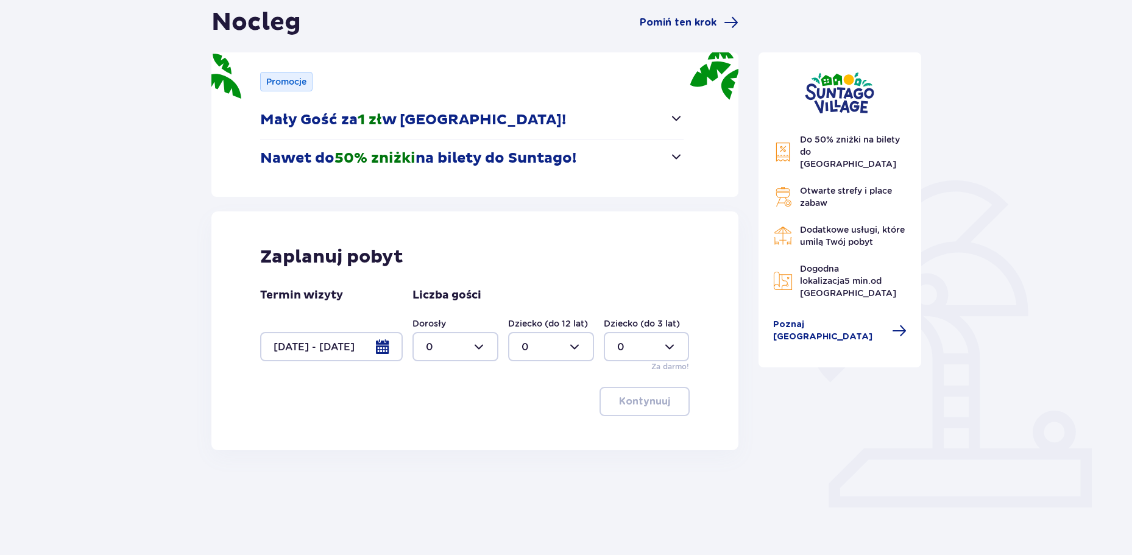
click at [483, 342] on div at bounding box center [455, 346] width 86 height 29
click at [431, 438] on p "7" at bounding box center [429, 440] width 6 height 13
type input "7"
click at [557, 344] on div at bounding box center [551, 346] width 86 height 29
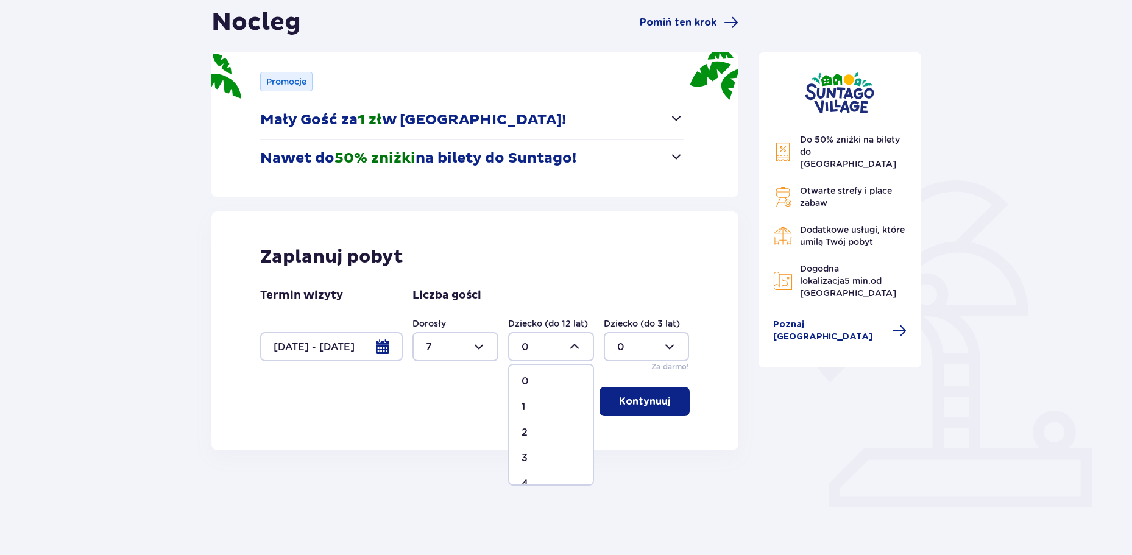
scroll to position [0, 0]
click at [536, 453] on span "3" at bounding box center [550, 461] width 83 height 26
type input "3"
click at [637, 405] on p "Kontynuuj" at bounding box center [644, 401] width 51 height 13
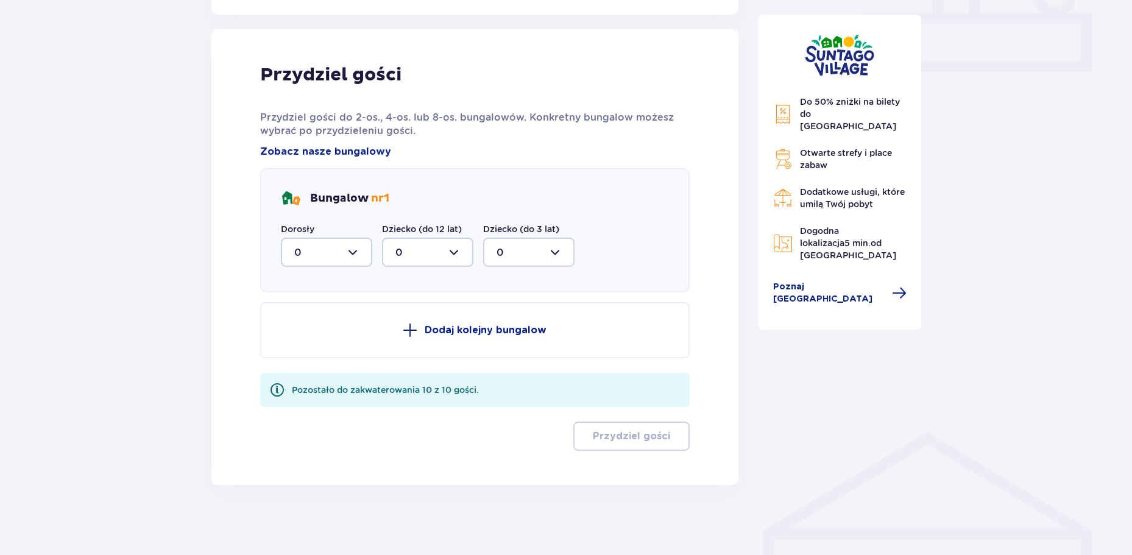
scroll to position [560, 0]
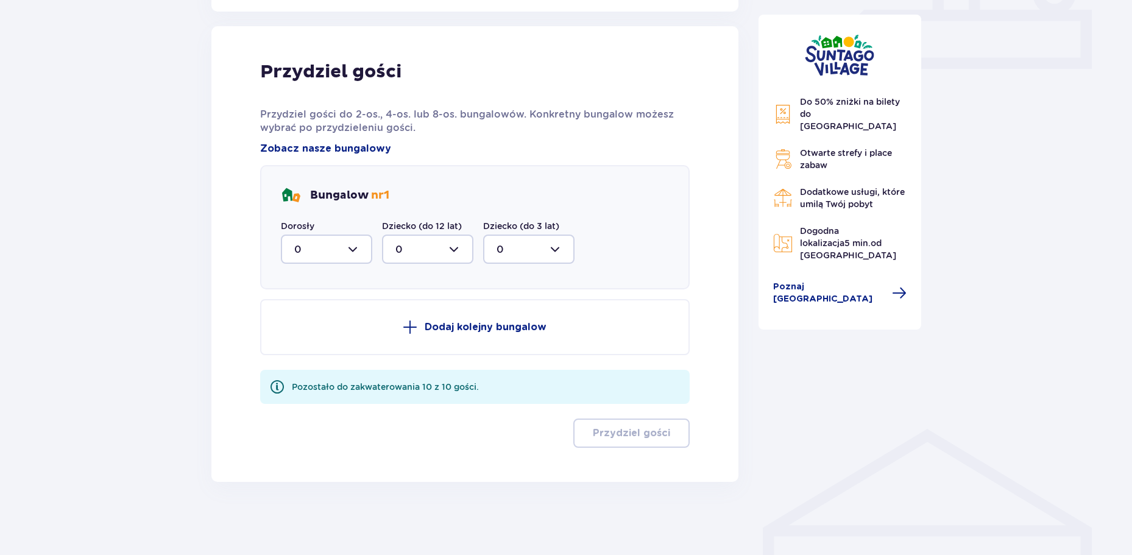
click at [345, 265] on div "Bungalow nr 1 Dorosły 0 Dziecko (do 12 lat) 0 Dziecko (do 3 lat) 0" at bounding box center [474, 227] width 429 height 124
click at [346, 261] on div at bounding box center [326, 249] width 91 height 29
click at [308, 353] on div "5" at bounding box center [326, 353] width 65 height 13
type input "5"
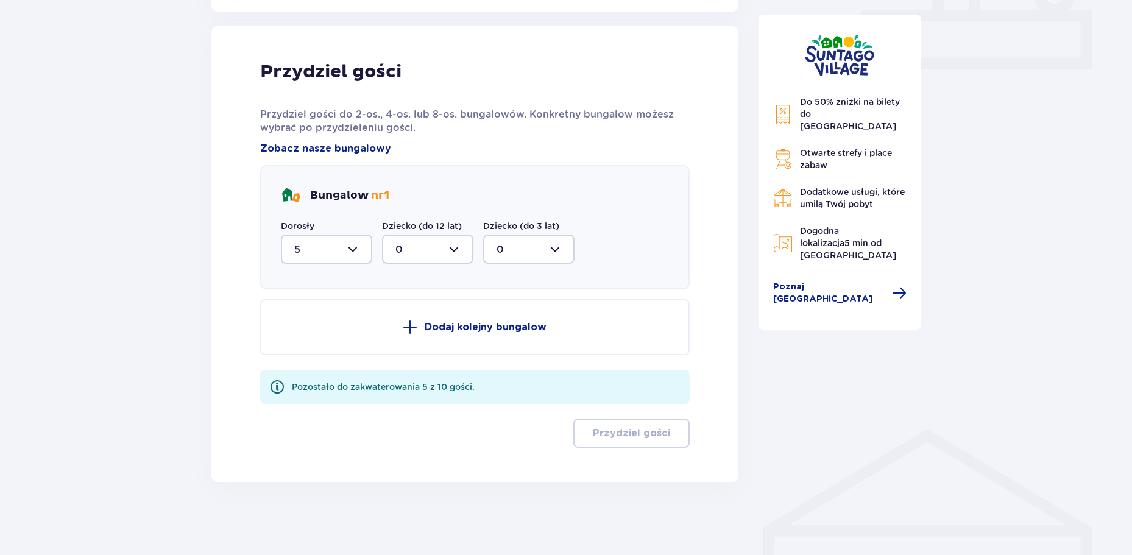
click at [425, 252] on div at bounding box center [427, 249] width 91 height 29
click at [412, 364] on div "3" at bounding box center [427, 362] width 65 height 13
type input "3"
click at [464, 331] on p "Dodaj kolejny bungalow" at bounding box center [486, 326] width 122 height 13
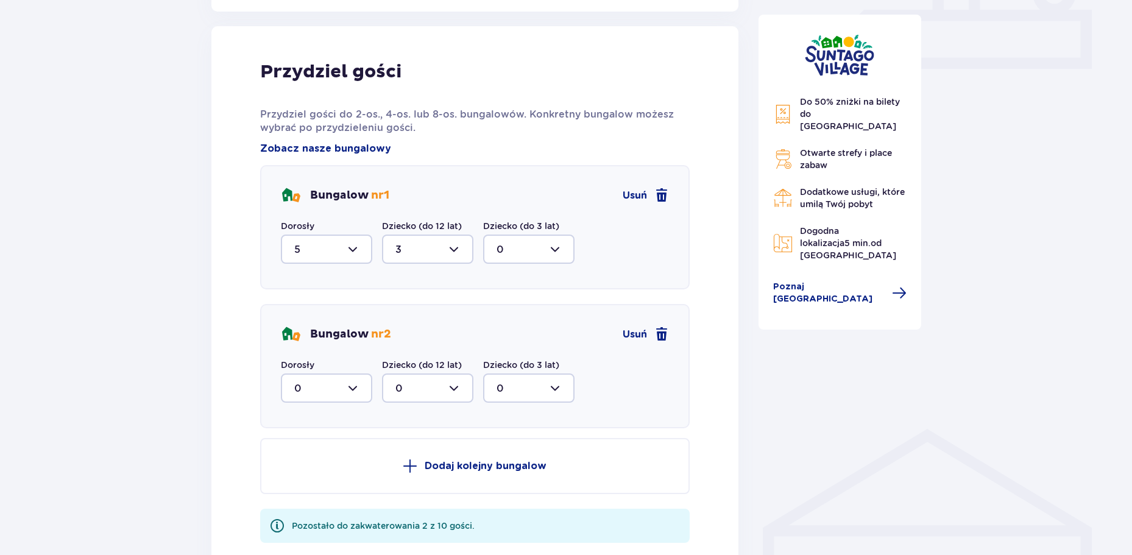
click at [367, 385] on div at bounding box center [326, 387] width 91 height 29
click at [325, 456] on div "1" at bounding box center [326, 450] width 65 height 13
click at [356, 383] on div at bounding box center [326, 387] width 91 height 29
click at [319, 479] on div "2" at bounding box center [326, 476] width 65 height 13
type input "2"
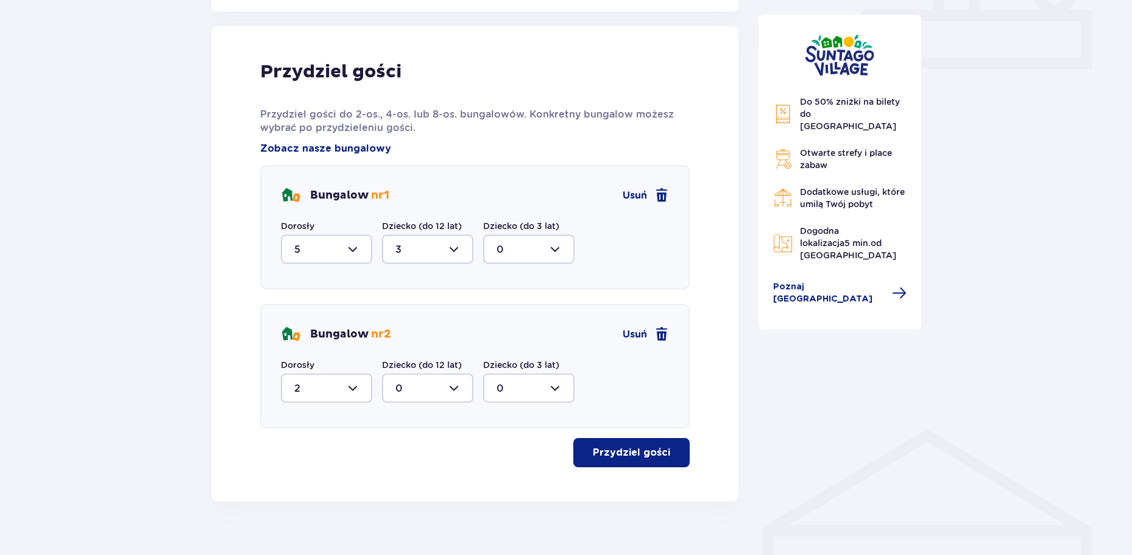
click at [609, 457] on p "Przydziel gości" at bounding box center [631, 452] width 77 height 13
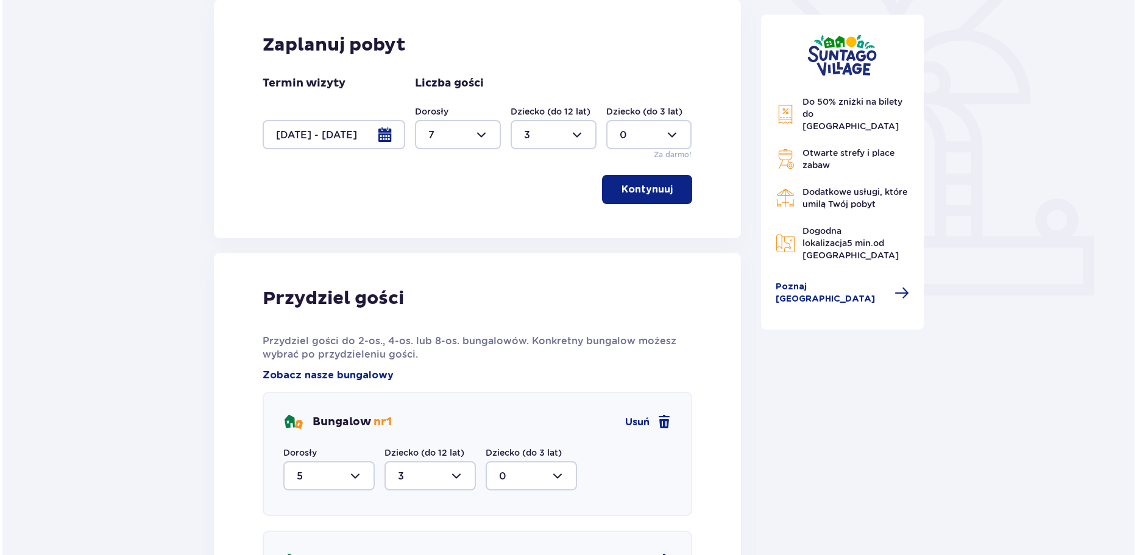
scroll to position [270, 0]
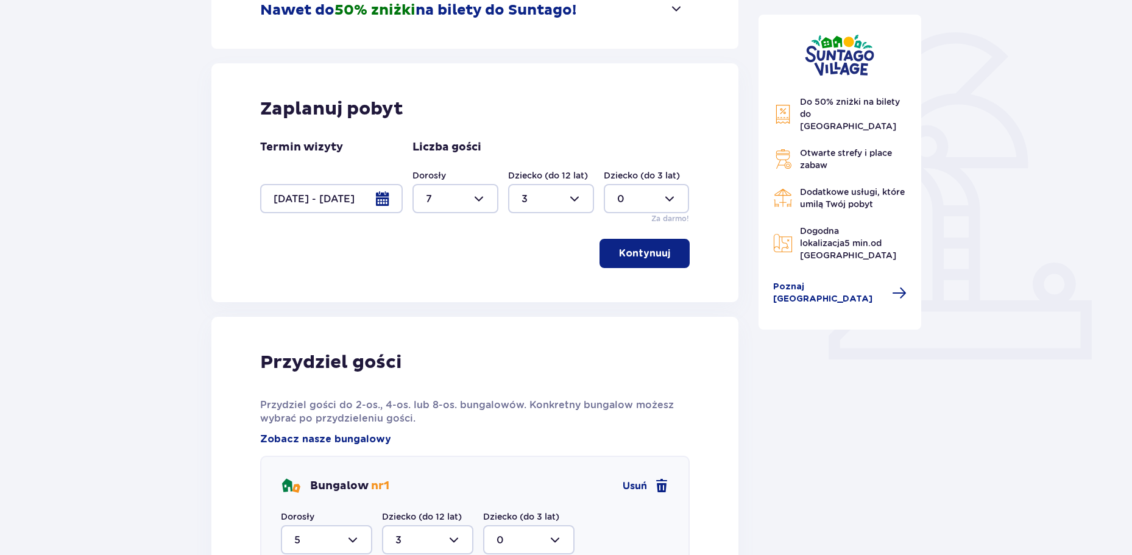
click at [369, 202] on div at bounding box center [331, 198] width 143 height 29
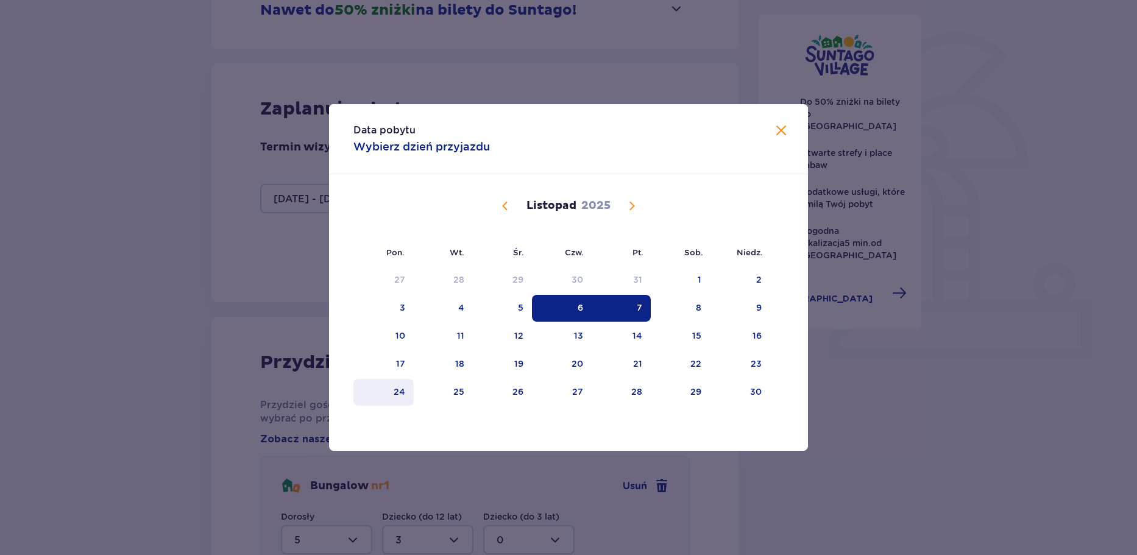
click at [403, 389] on div "24" at bounding box center [400, 392] width 12 height 12
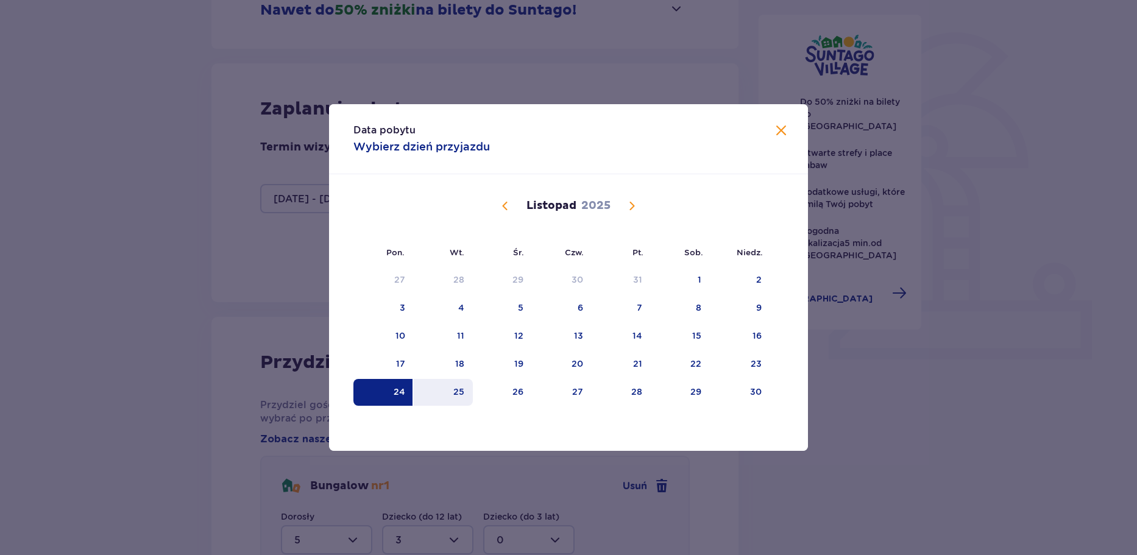
click at [459, 390] on div "25" at bounding box center [443, 392] width 59 height 27
type input "[DATE] - [DATE]"
type input "0"
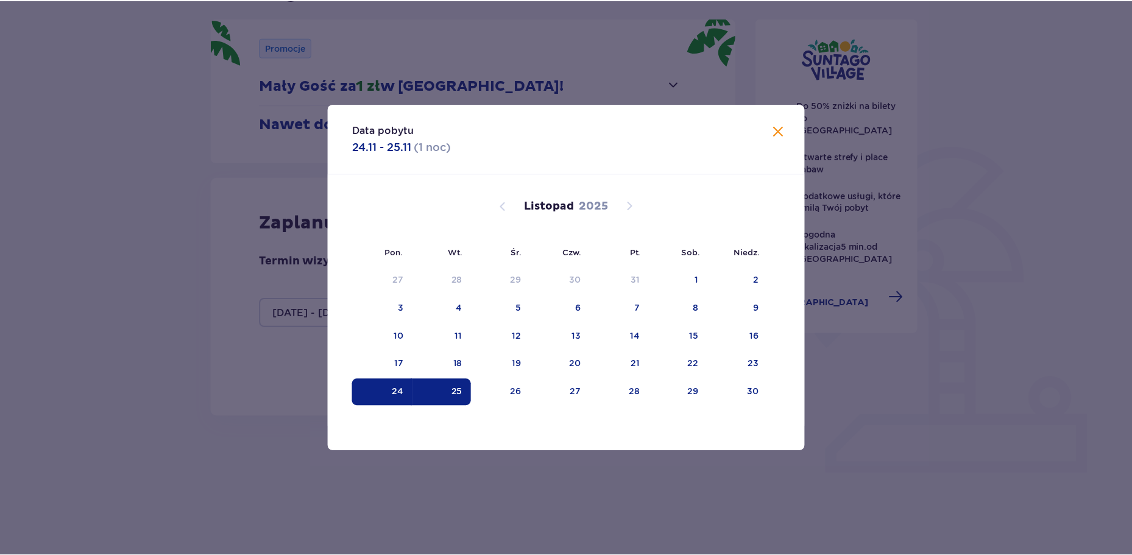
scroll to position [122, 0]
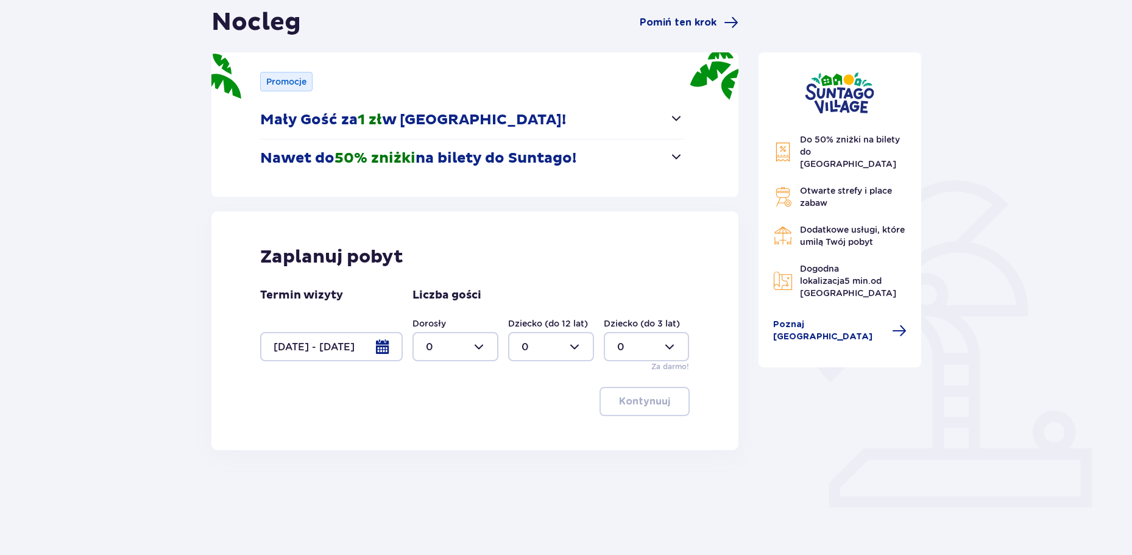
click at [473, 339] on div at bounding box center [455, 346] width 86 height 29
click at [446, 440] on div "7" at bounding box center [455, 440] width 59 height 13
type input "7"
click at [541, 344] on div at bounding box center [551, 346] width 86 height 29
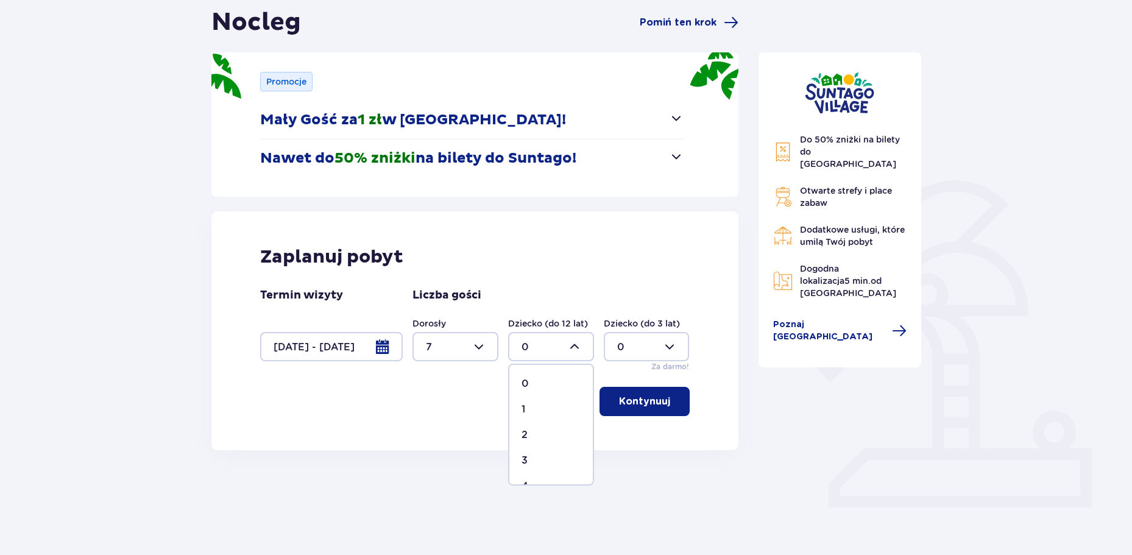
click at [545, 465] on div "3" at bounding box center [550, 460] width 59 height 13
type input "3"
click at [642, 401] on p "Kontynuuj" at bounding box center [644, 401] width 51 height 13
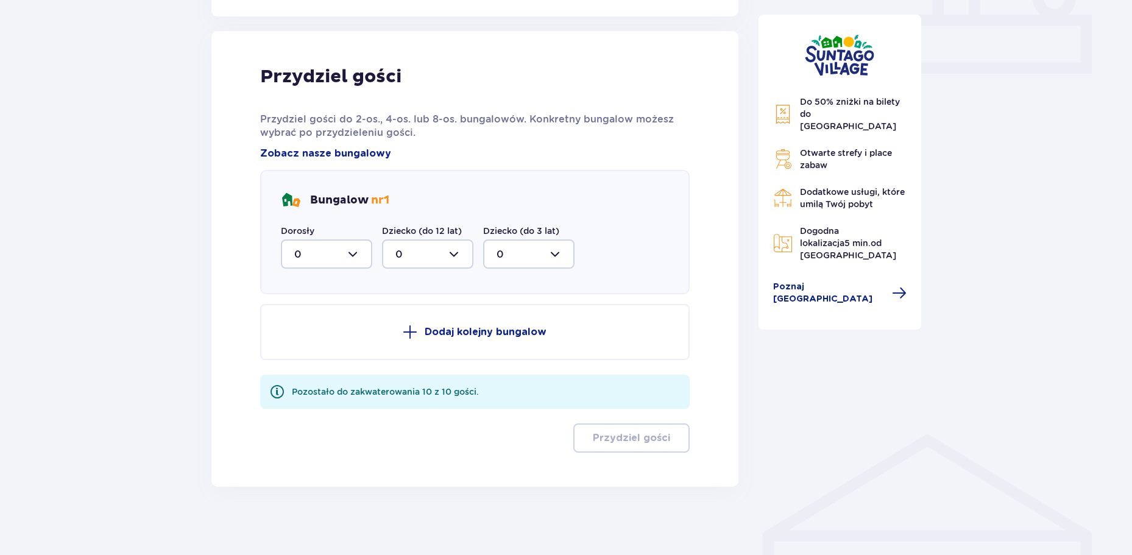
scroll to position [560, 0]
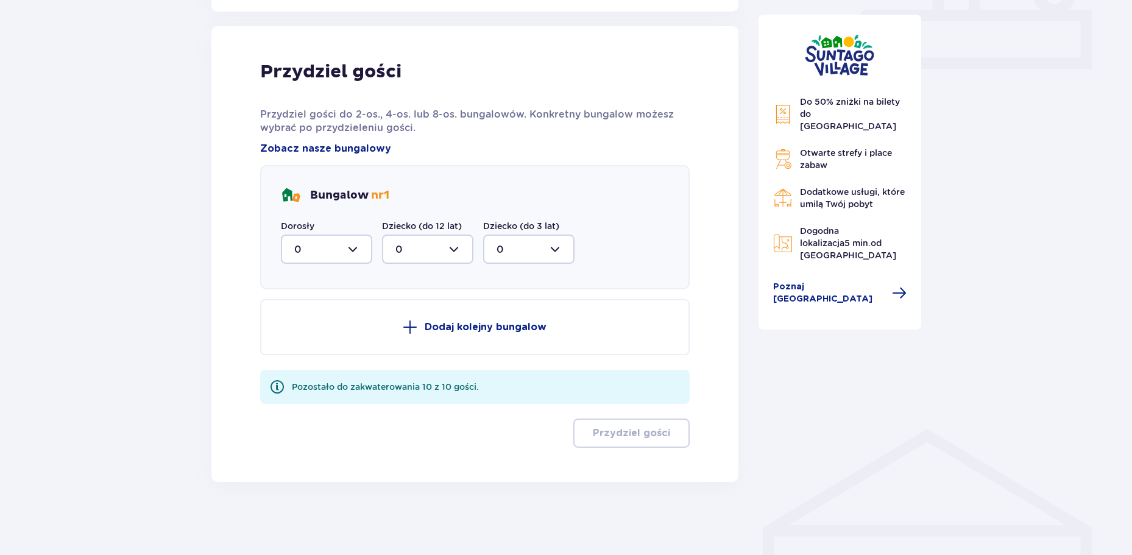
click at [351, 252] on div at bounding box center [326, 249] width 91 height 29
click at [311, 318] on div "5" at bounding box center [326, 316] width 65 height 13
type input "5"
click at [423, 248] on div at bounding box center [427, 249] width 91 height 29
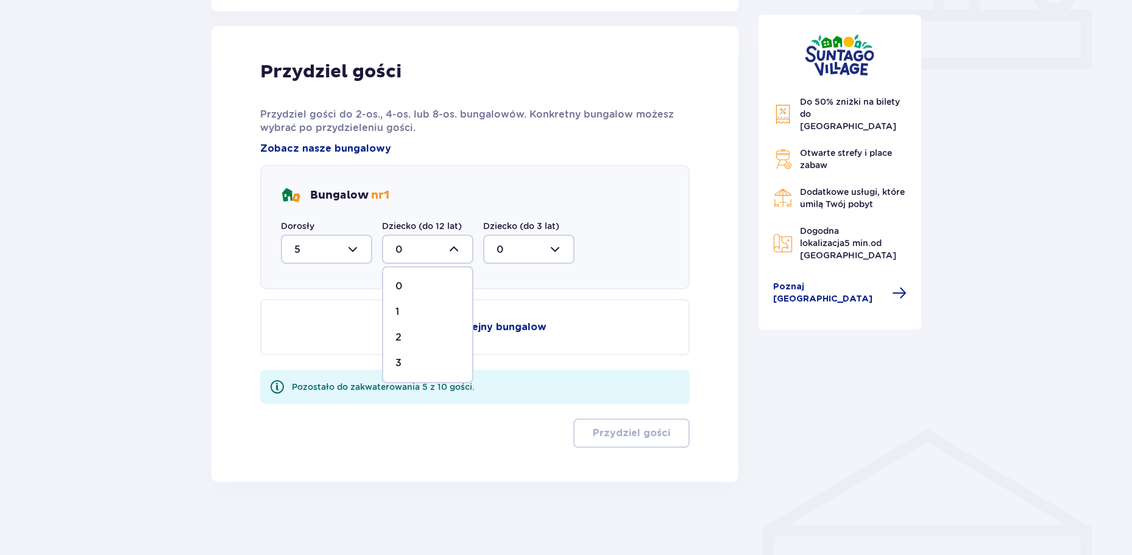
click at [410, 358] on div "3" at bounding box center [427, 362] width 65 height 13
type input "3"
click at [443, 318] on button "Dodaj kolejny bungalow" at bounding box center [474, 327] width 429 height 56
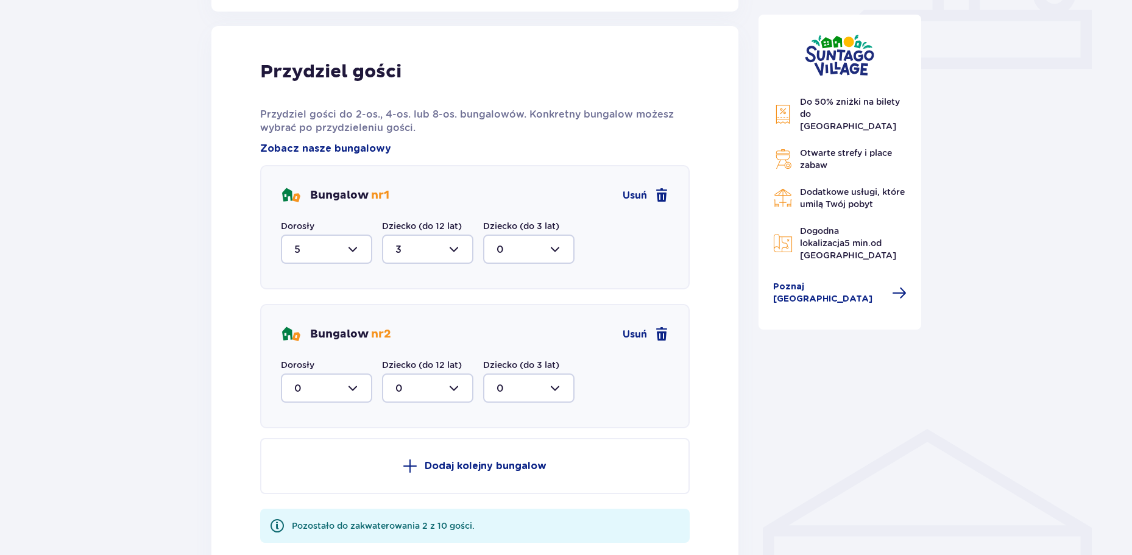
click at [344, 376] on div at bounding box center [326, 387] width 91 height 29
click at [314, 477] on div "2" at bounding box center [326, 476] width 65 height 13
type input "2"
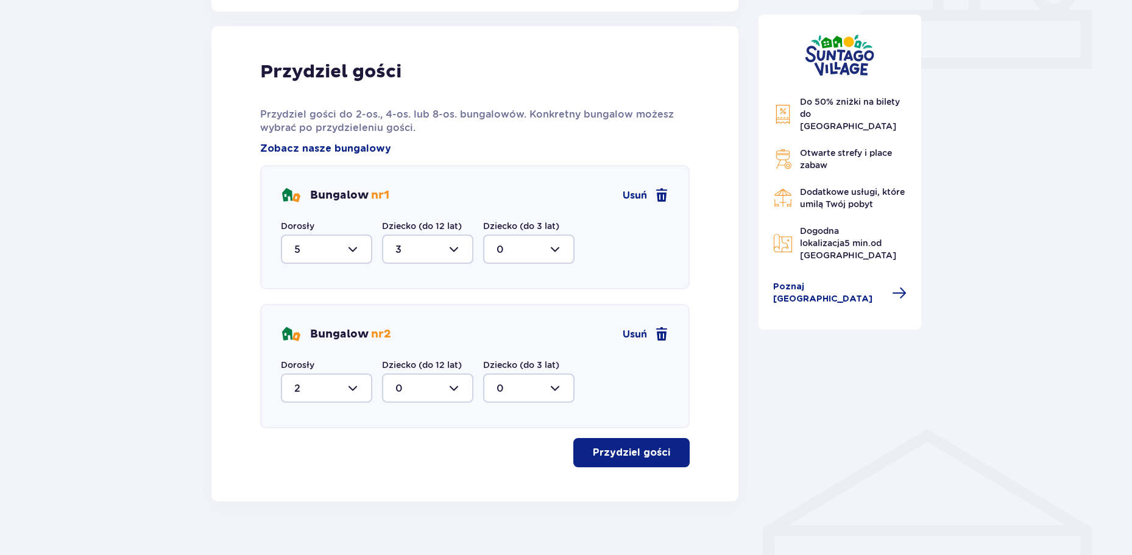
click at [660, 457] on button "Przydziel gości" at bounding box center [631, 452] width 116 height 29
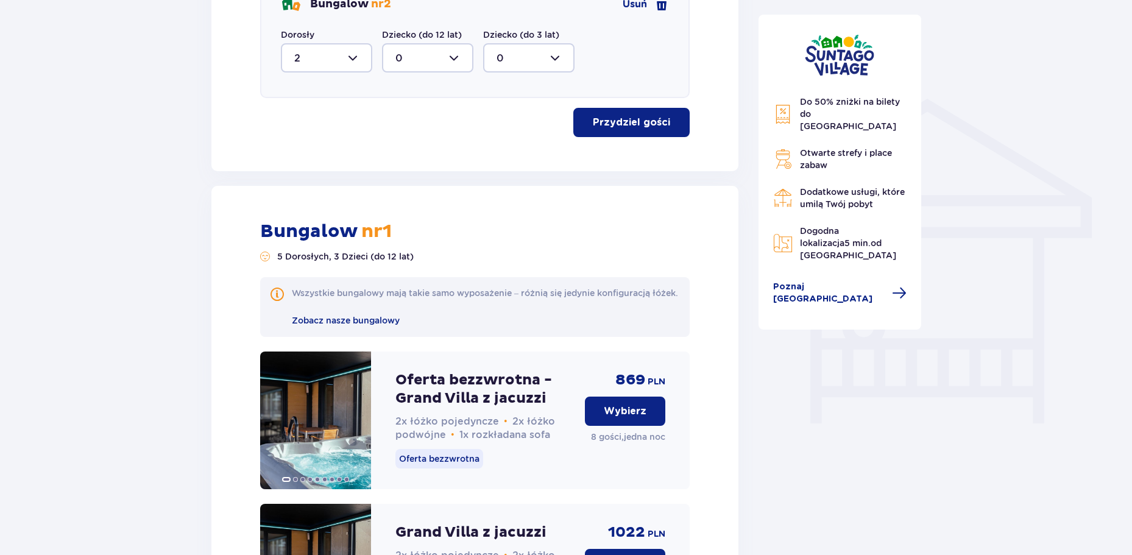
scroll to position [879, 0]
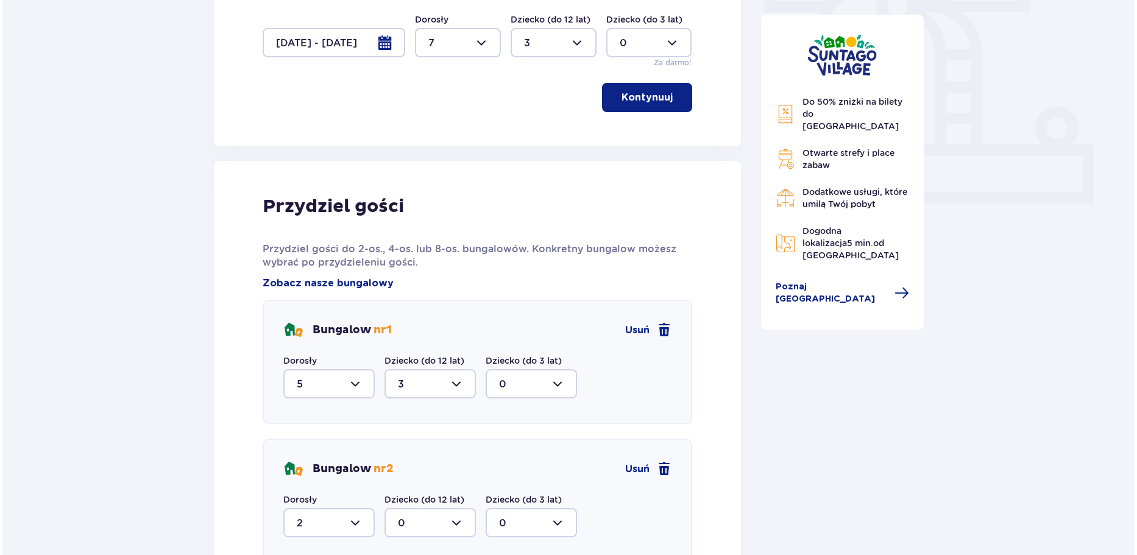
scroll to position [392, 0]
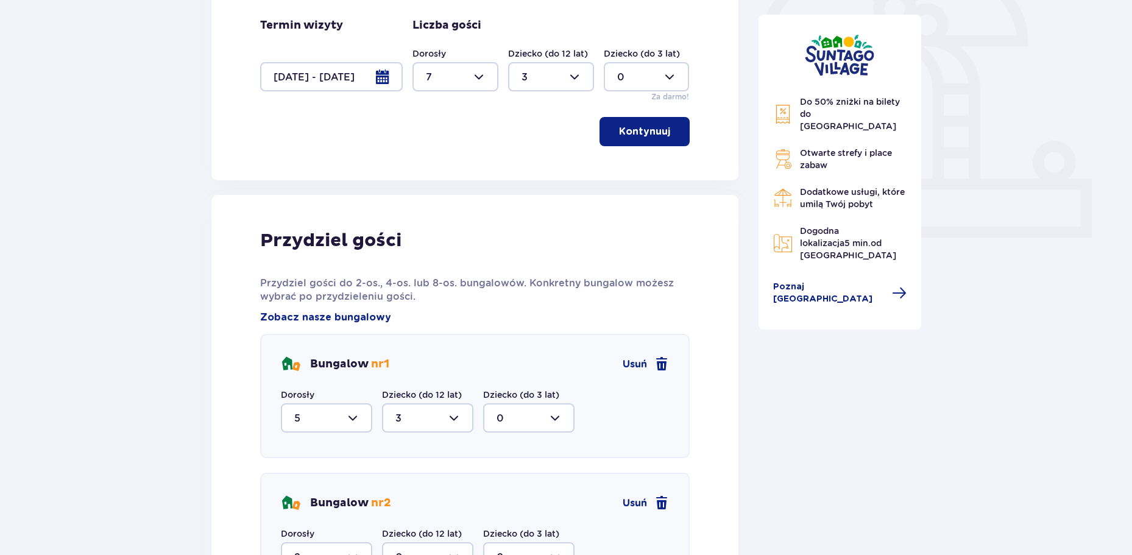
click at [387, 80] on div at bounding box center [331, 76] width 143 height 29
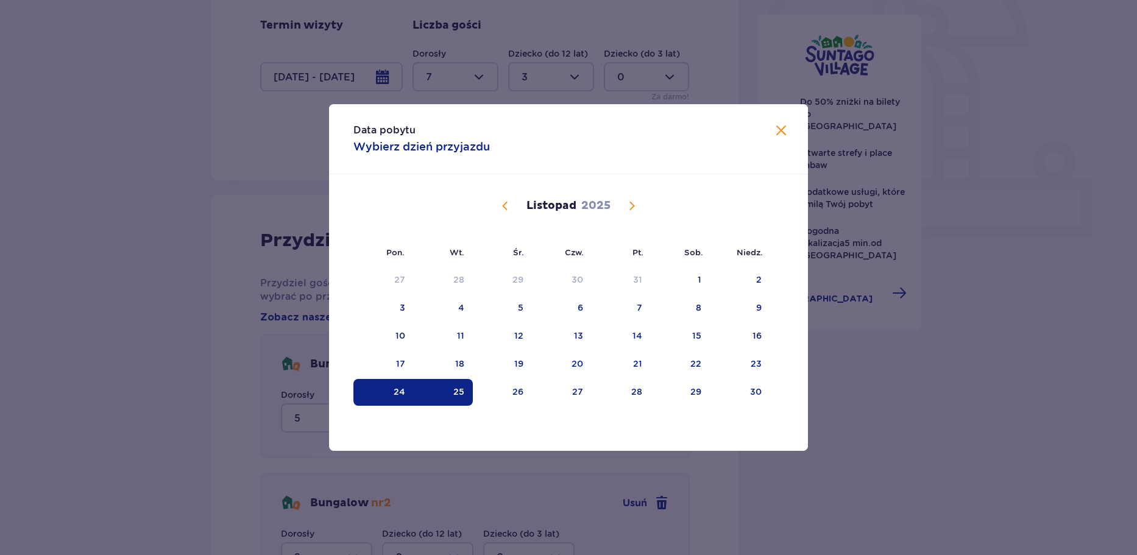
click at [629, 200] on span "Następny miesiąc" at bounding box center [631, 206] width 15 height 15
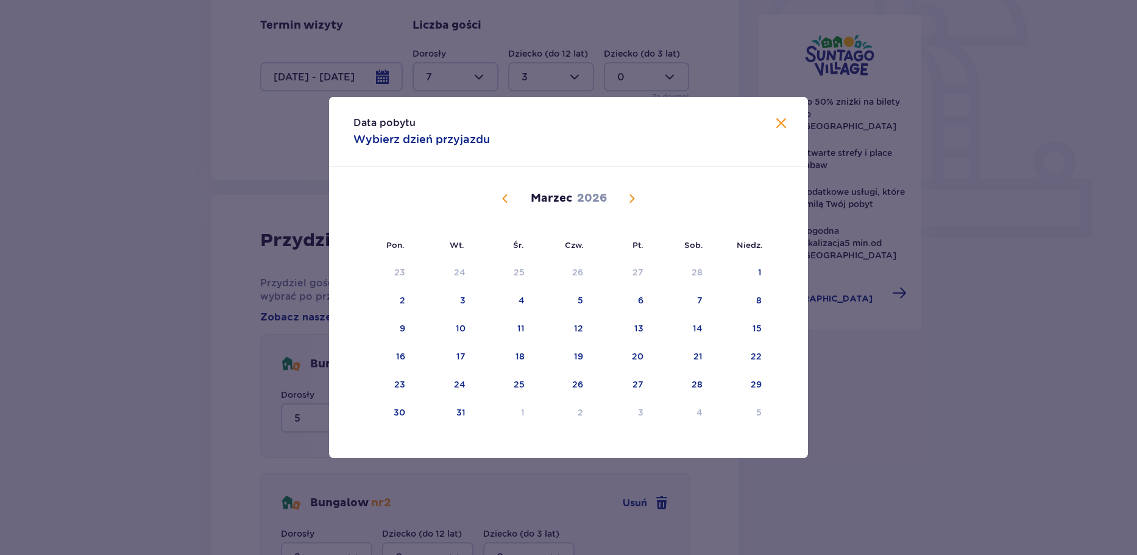
click at [629, 200] on span "Następny miesiąc" at bounding box center [631, 198] width 15 height 15
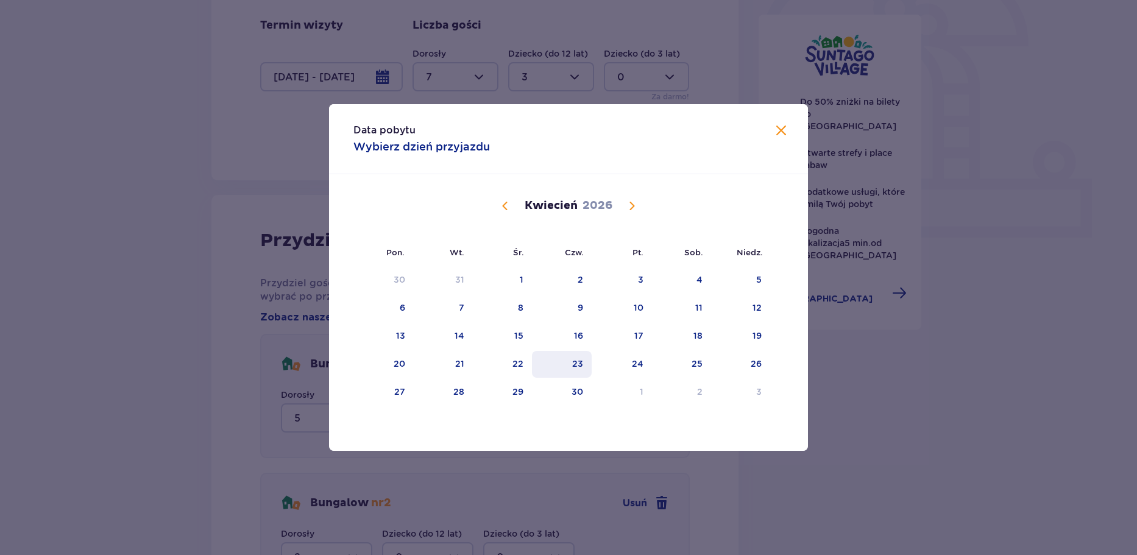
drag, startPoint x: 525, startPoint y: 363, endPoint x: 570, endPoint y: 363, distance: 45.1
click at [528, 363] on div "22" at bounding box center [502, 364] width 59 height 27
click at [573, 363] on div "23" at bounding box center [562, 364] width 60 height 27
type input "[DATE] - [DATE]"
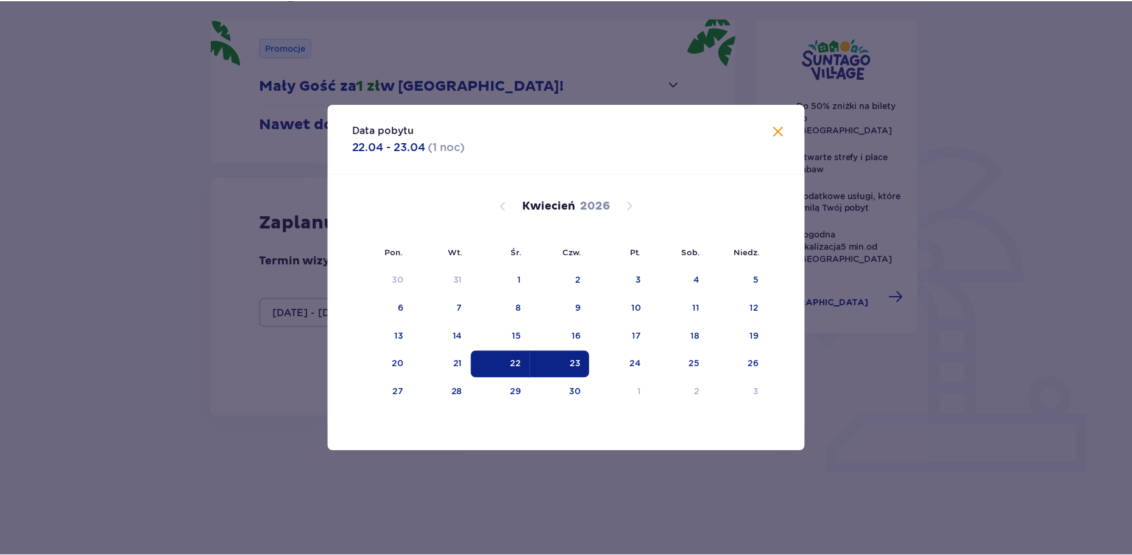
scroll to position [122, 0]
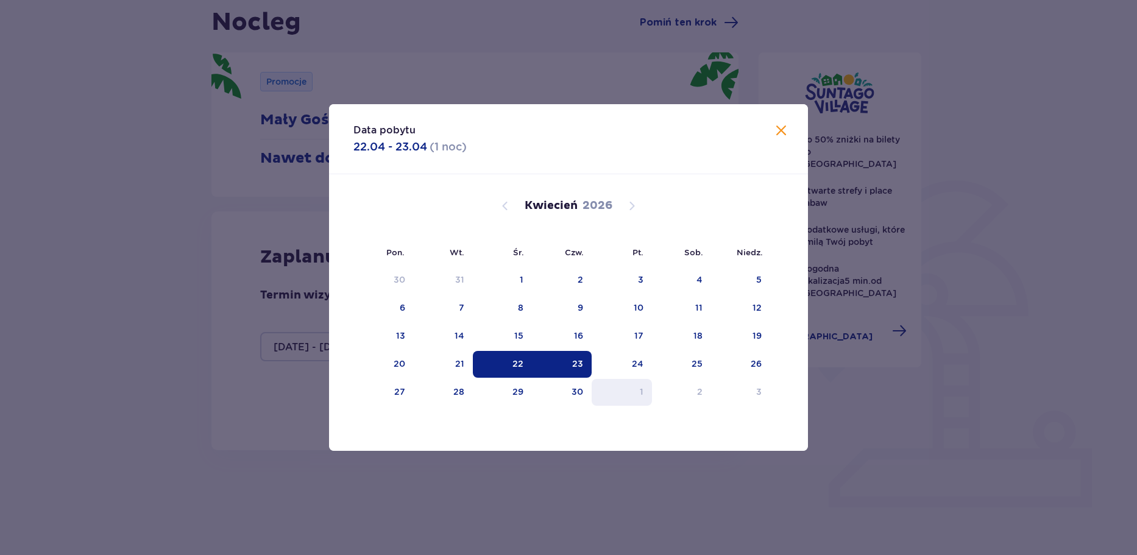
type input "0"
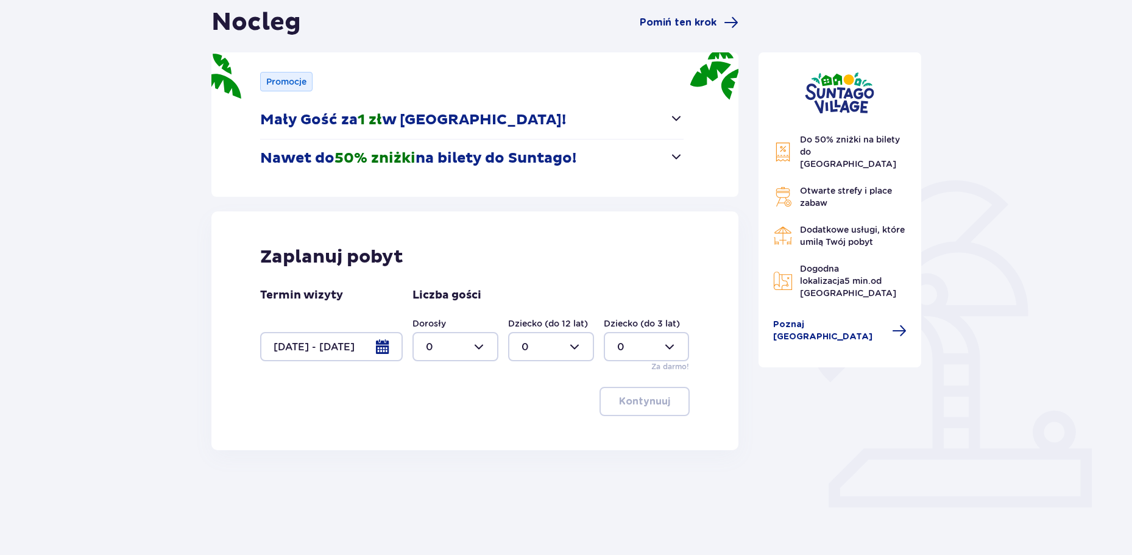
drag, startPoint x: 212, startPoint y: 459, endPoint x: 267, endPoint y: 437, distance: 58.8
click at [211, 458] on div "Nocleg Pomiń ten krok Promocje Mały Gość za 1 zł w [GEOGRAPHIC_DATA]! Noc za zł…" at bounding box center [475, 261] width 548 height 509
click at [481, 348] on div at bounding box center [455, 346] width 86 height 29
click at [445, 441] on div "7" at bounding box center [455, 440] width 59 height 13
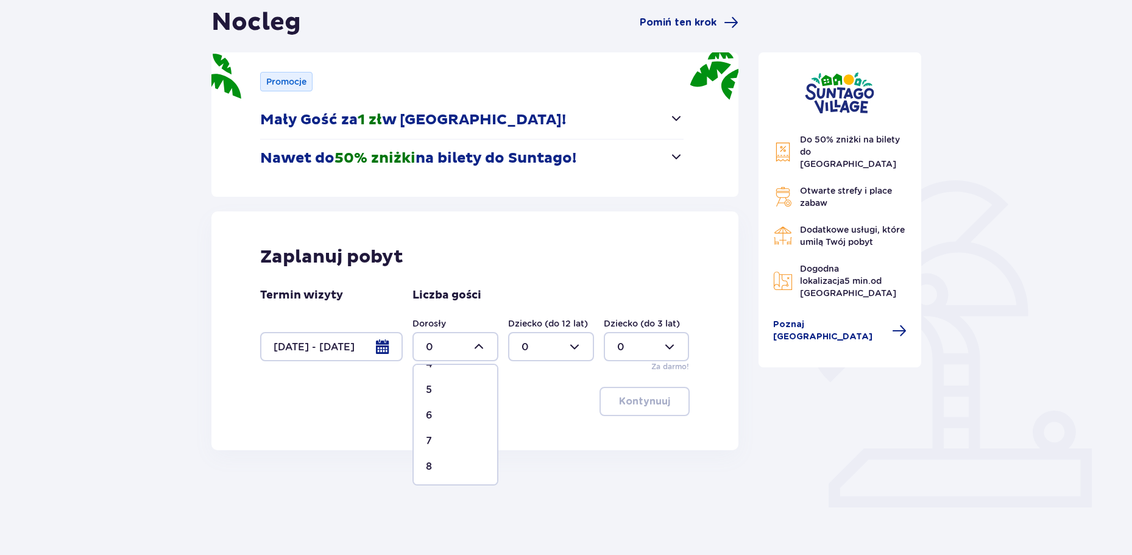
type input "7"
click at [536, 362] on div "Dorosły 7 Dziecko (do 12 lat) 0 Dziecko (do 3 lat) 0 Za darmo!" at bounding box center [550, 344] width 277 height 55
click at [546, 353] on div at bounding box center [551, 346] width 86 height 29
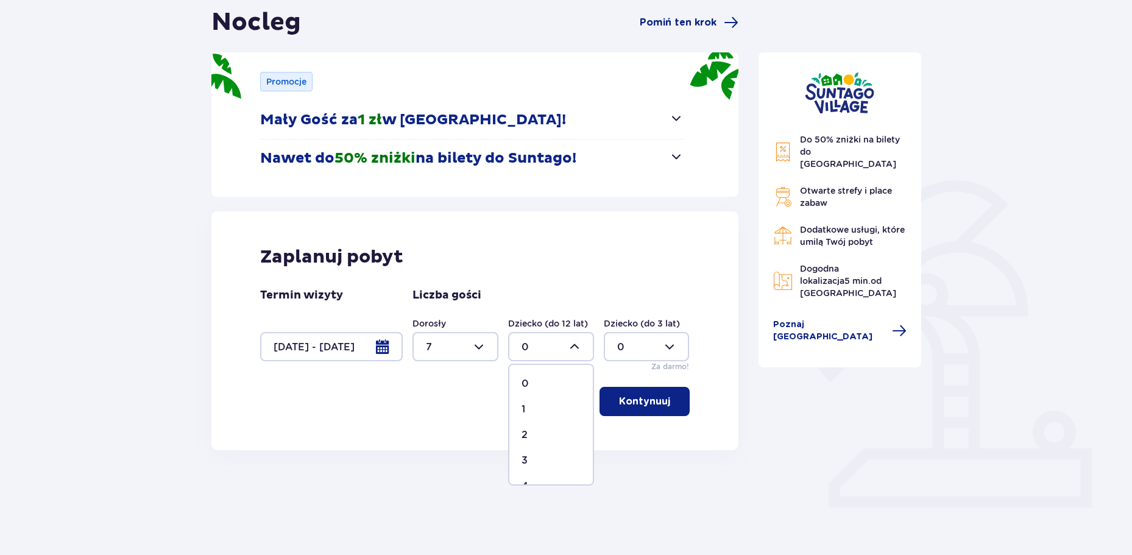
click at [539, 464] on div "3" at bounding box center [550, 460] width 59 height 13
type input "3"
click at [652, 405] on p "Kontynuuj" at bounding box center [644, 401] width 51 height 13
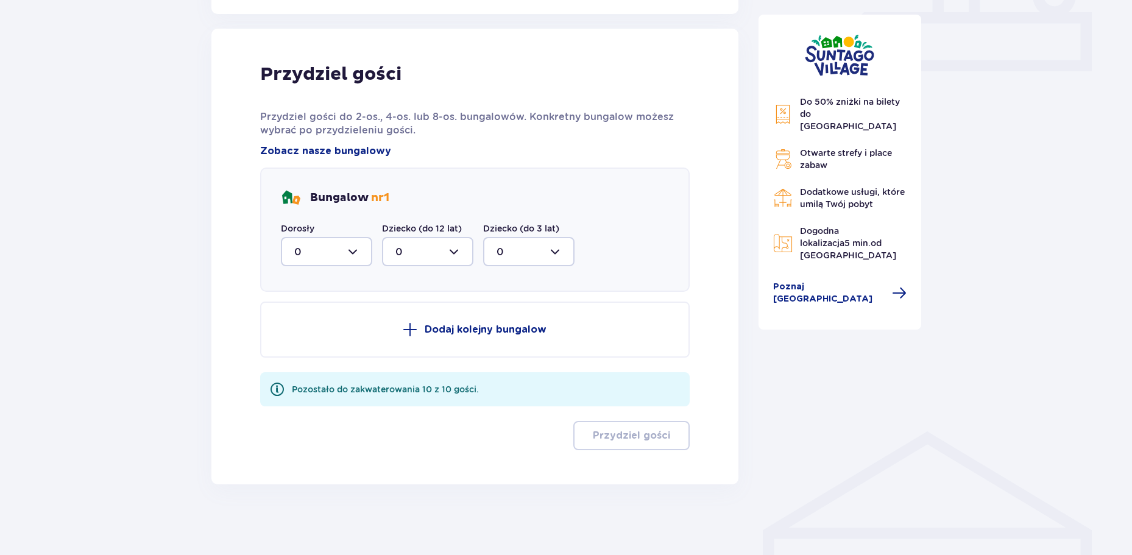
scroll to position [560, 0]
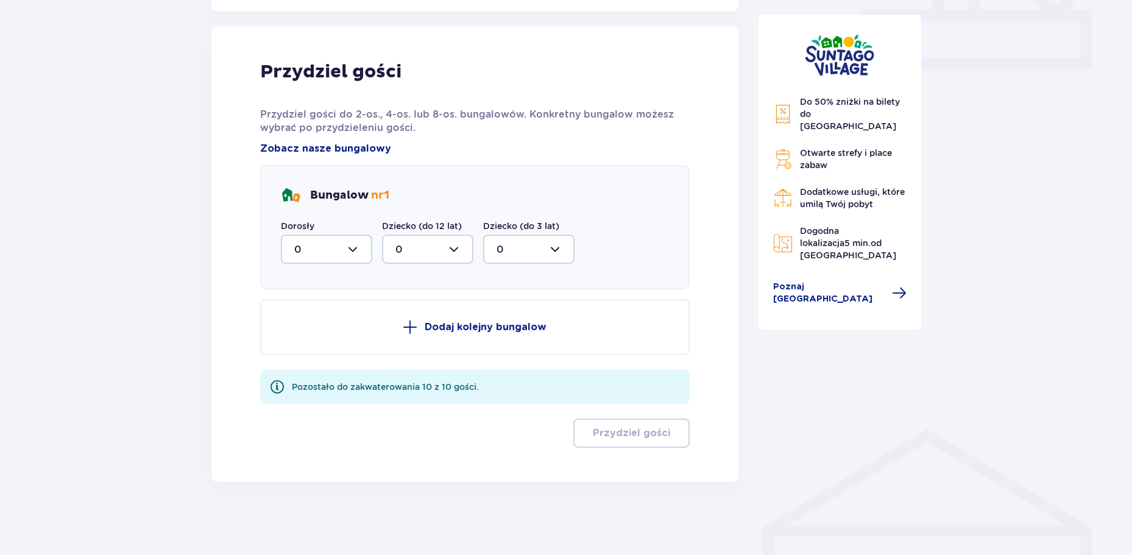
click at [357, 249] on div at bounding box center [326, 249] width 91 height 29
click at [316, 354] on div "5" at bounding box center [326, 353] width 65 height 13
type input "5"
click at [414, 250] on div at bounding box center [427, 249] width 91 height 29
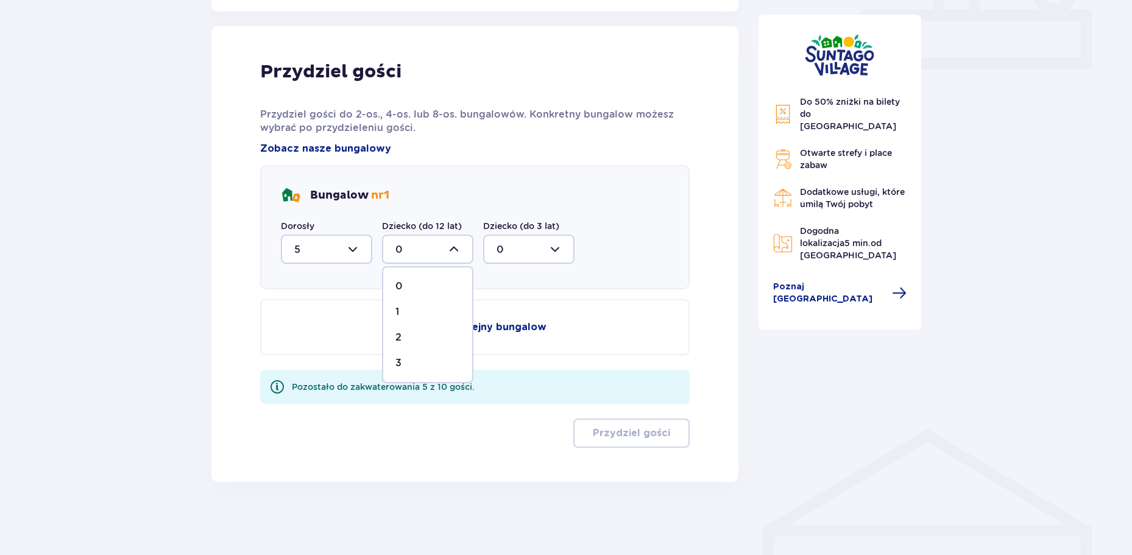
click at [408, 361] on div "3" at bounding box center [427, 362] width 65 height 13
type input "3"
click at [439, 323] on p "Dodaj kolejny bungalow" at bounding box center [486, 326] width 122 height 13
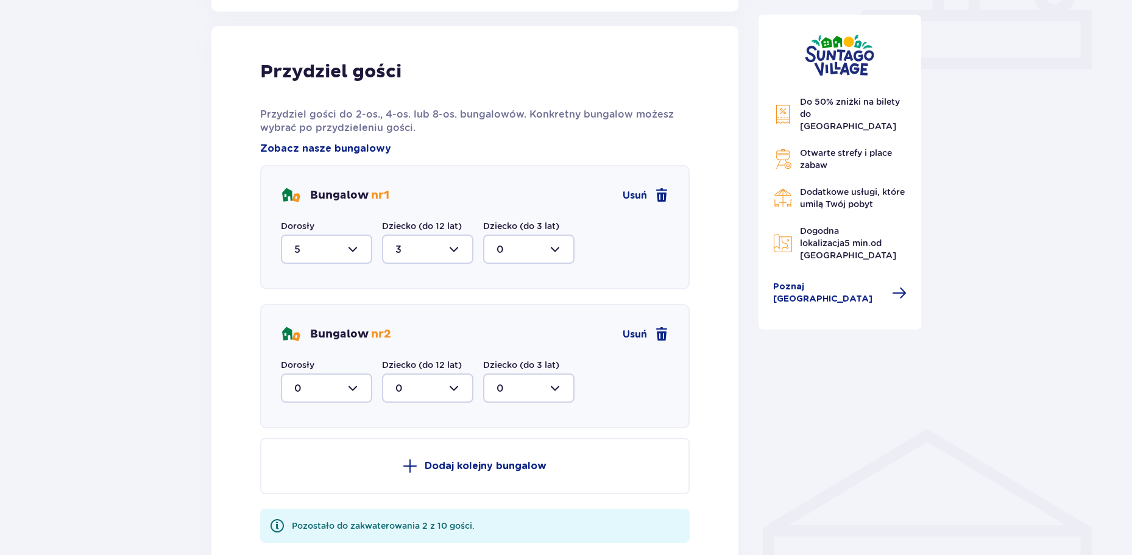
click at [349, 385] on div at bounding box center [326, 387] width 91 height 29
click at [324, 478] on div "2" at bounding box center [326, 476] width 65 height 13
type input "2"
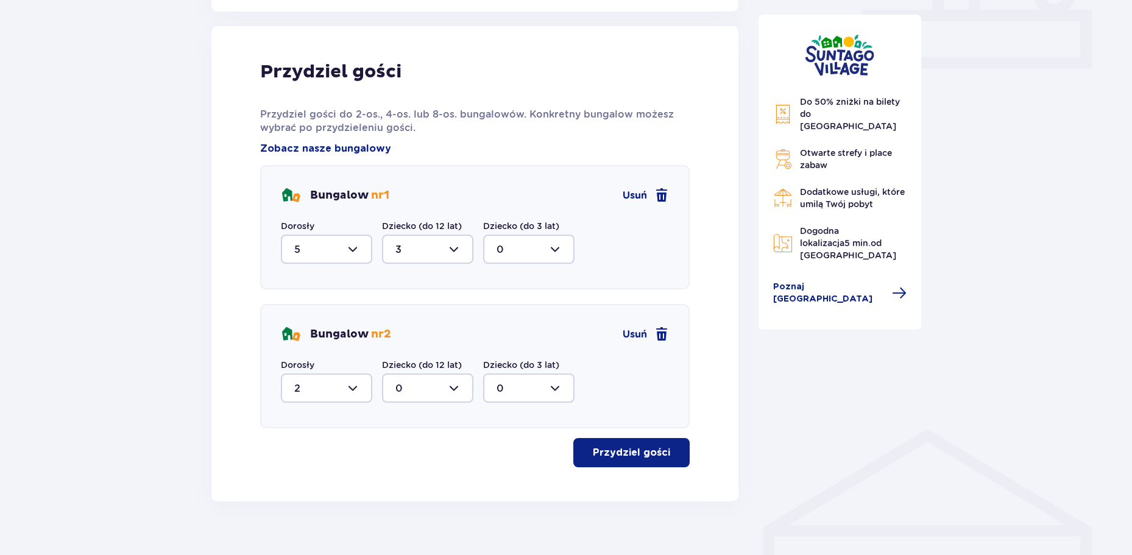
click at [652, 450] on p "Przydziel gości" at bounding box center [631, 452] width 77 height 13
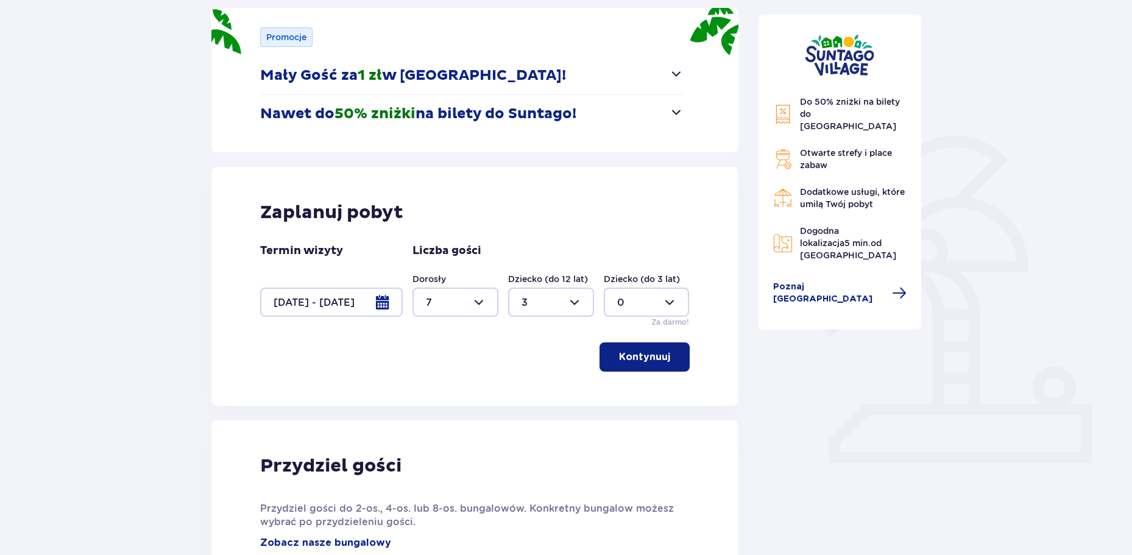
scroll to position [0, 0]
